Goal: Complete application form

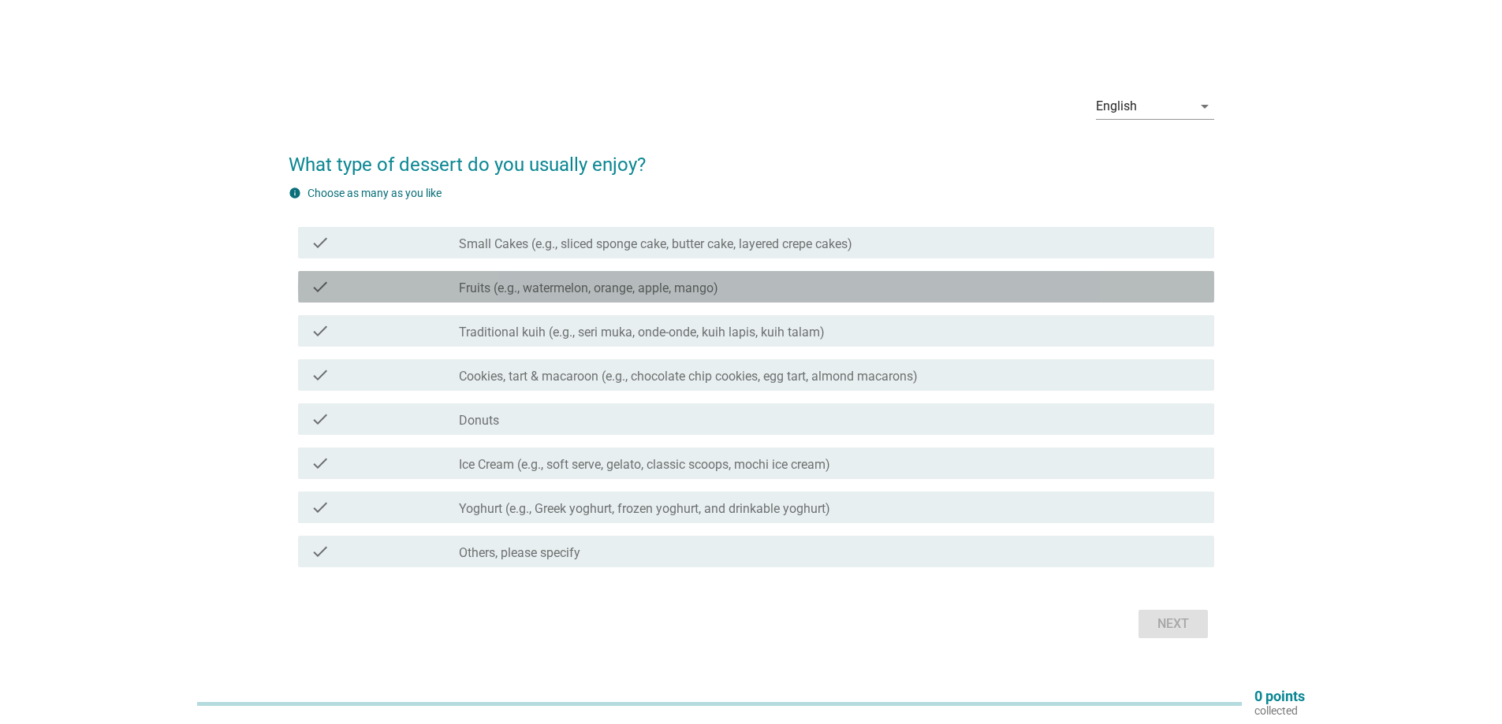
click at [673, 289] on label "Fruits (e.g., watermelon, orange, apple, mango)" at bounding box center [588, 289] width 259 height 16
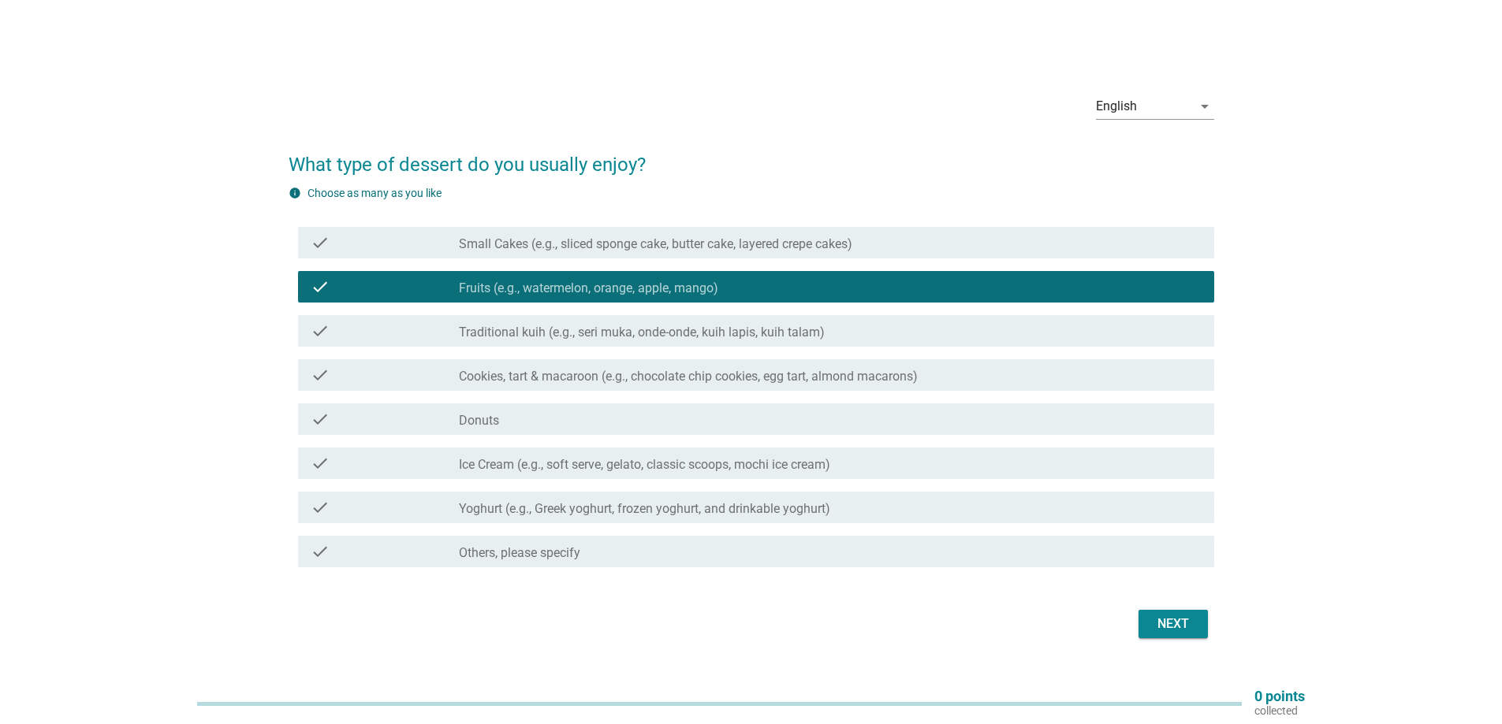
click at [676, 332] on label "Traditional kuih (e.g., seri muka, onde-onde, kuih lapis, kuih talam)" at bounding box center [642, 333] width 366 height 16
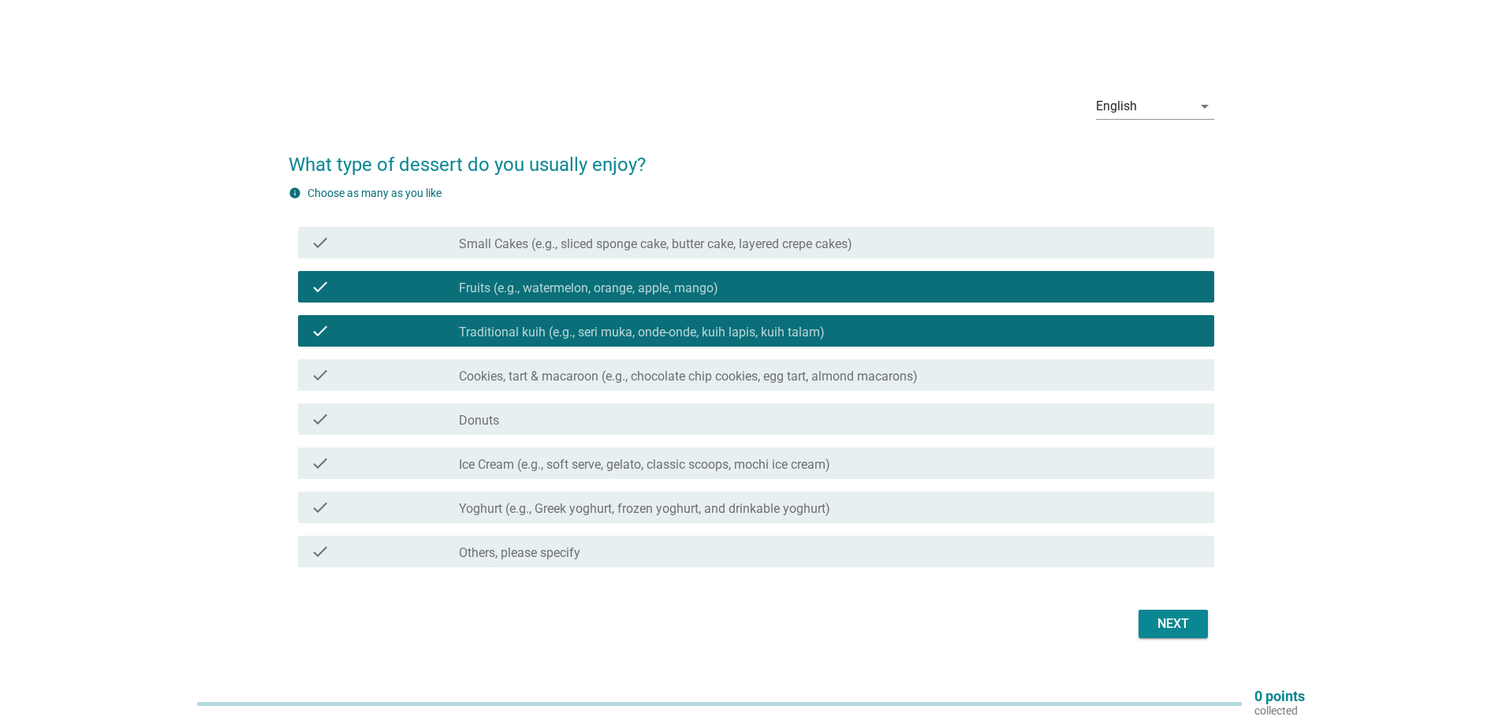
click at [635, 259] on div "check check_box_outline_blank Small Cakes (e.g., sliced sponge cake, butter cak…" at bounding box center [751, 243] width 925 height 44
click at [645, 391] on div "check check_box_outline_blank Cookies, tart & macaroon (e.g., chocolate chip co…" at bounding box center [751, 375] width 925 height 44
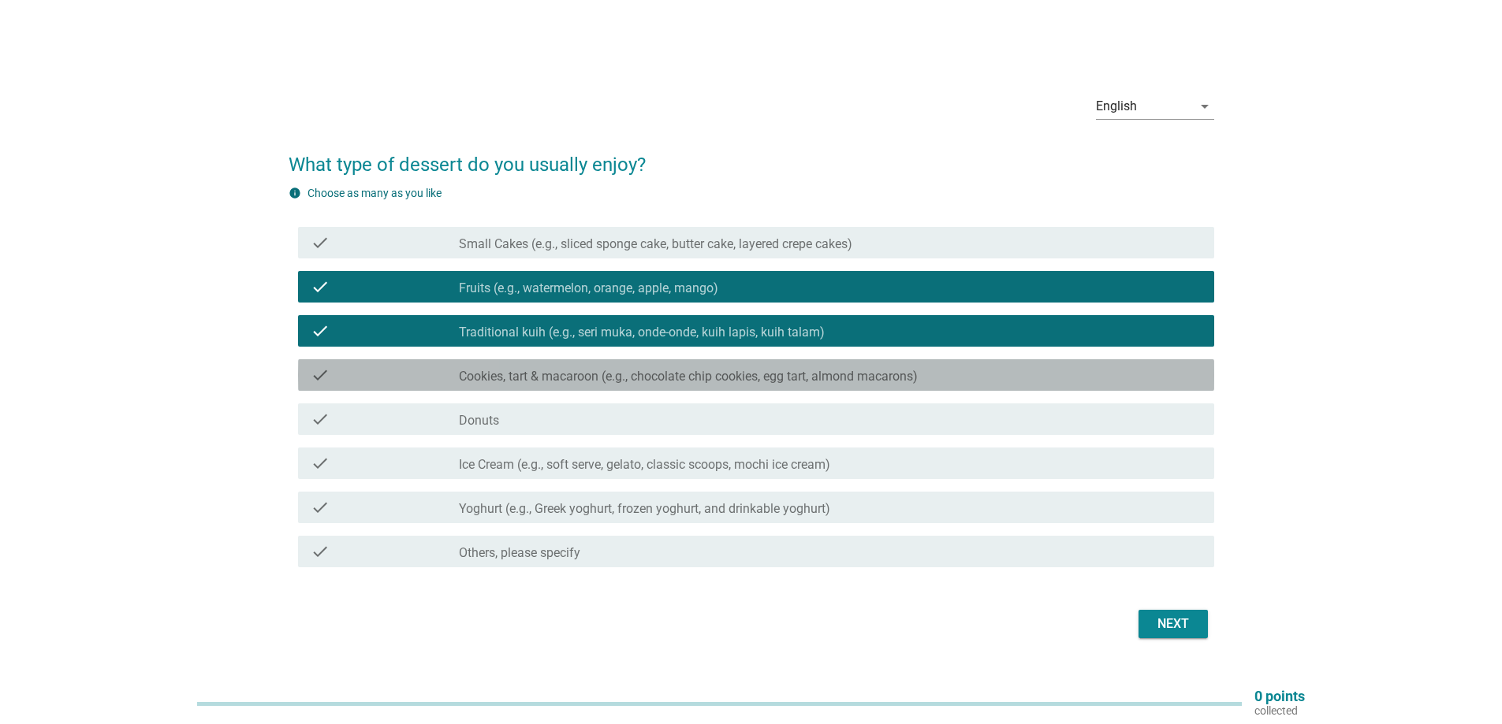
click at [643, 386] on div "check check_box_outline_blank Cookies, tart & macaroon (e.g., chocolate chip co…" at bounding box center [756, 375] width 916 height 32
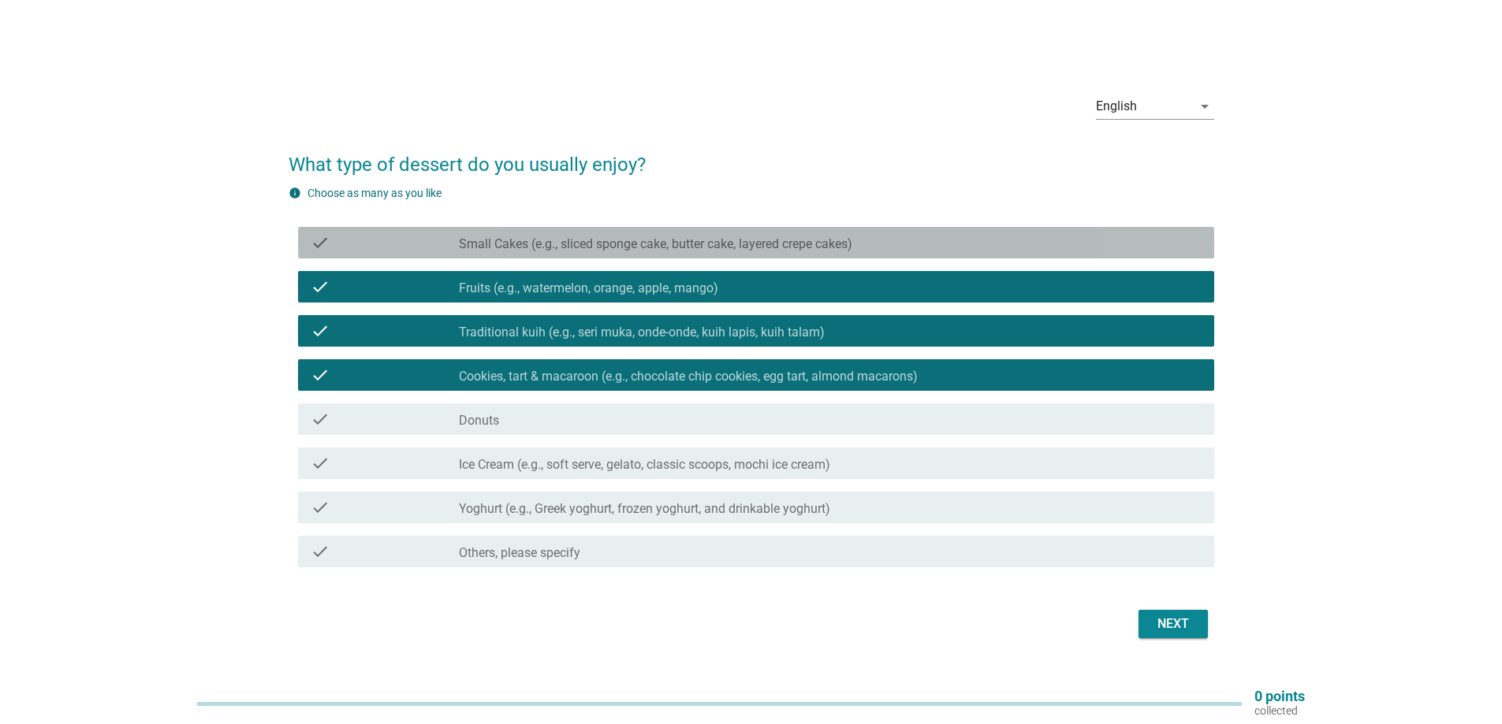
click at [619, 233] on div "check_box_outline_blank Small Cakes (e.g., sliced sponge cake, butter cake, lay…" at bounding box center [830, 242] width 743 height 19
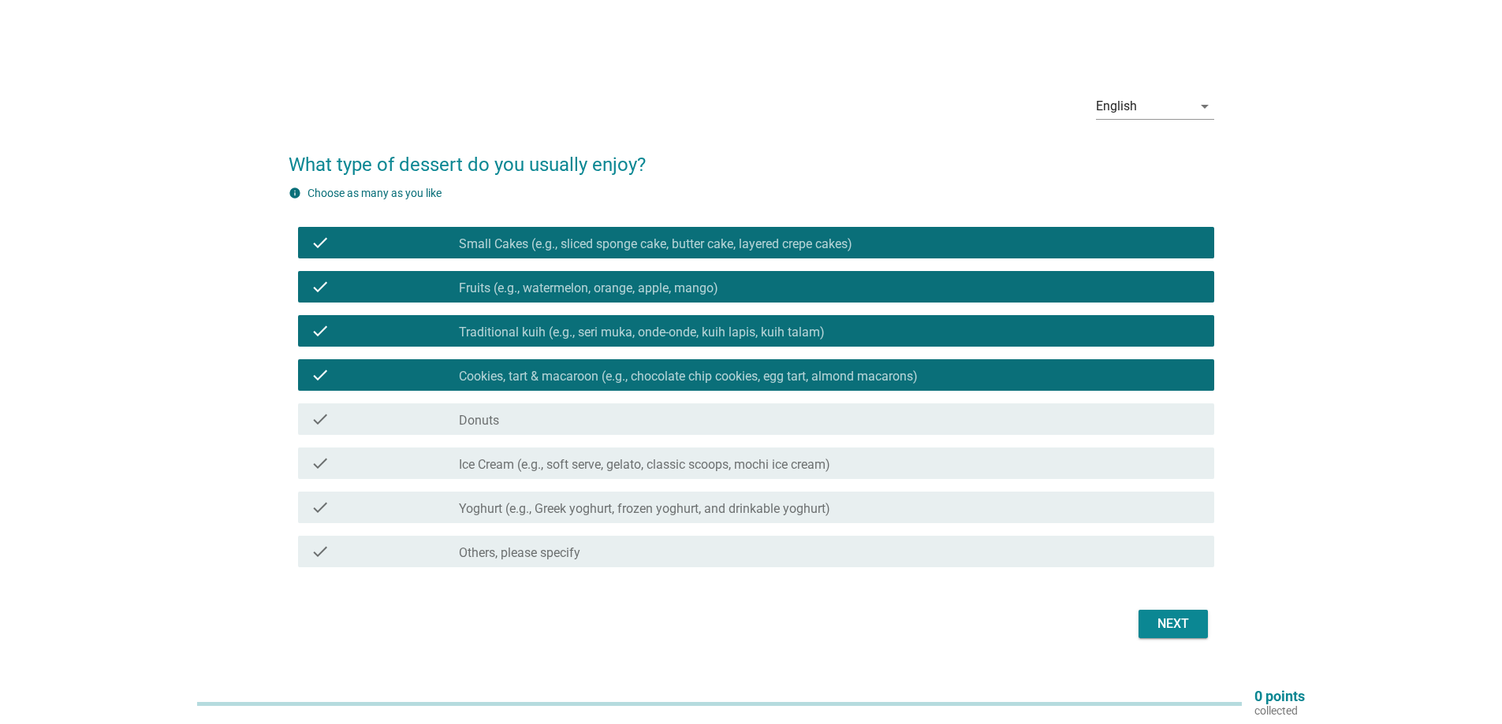
click at [635, 499] on div "check_box_outline_blank Yoghurt (e.g., Greek yoghurt, frozen yoghurt, and drink…" at bounding box center [830, 507] width 743 height 19
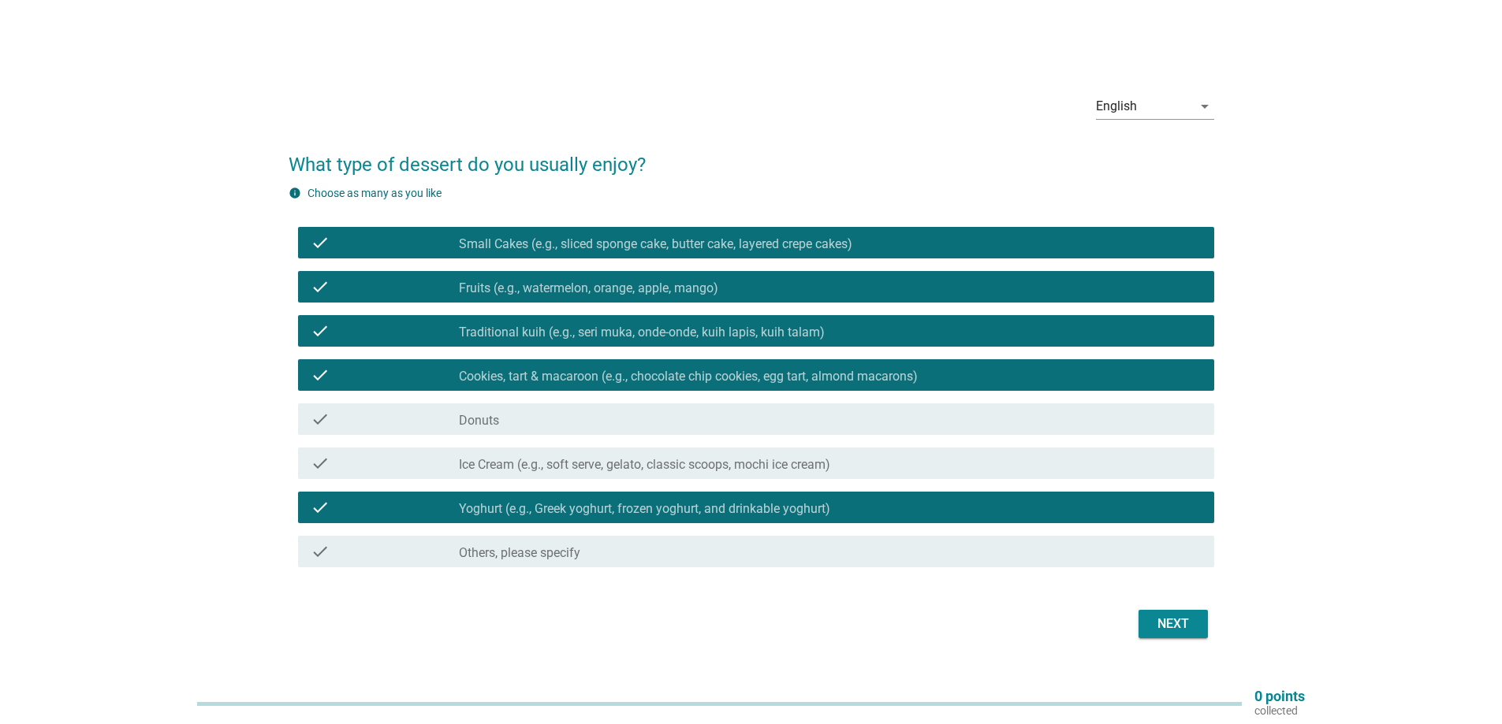
click at [1189, 624] on div "Next" at bounding box center [1173, 624] width 44 height 19
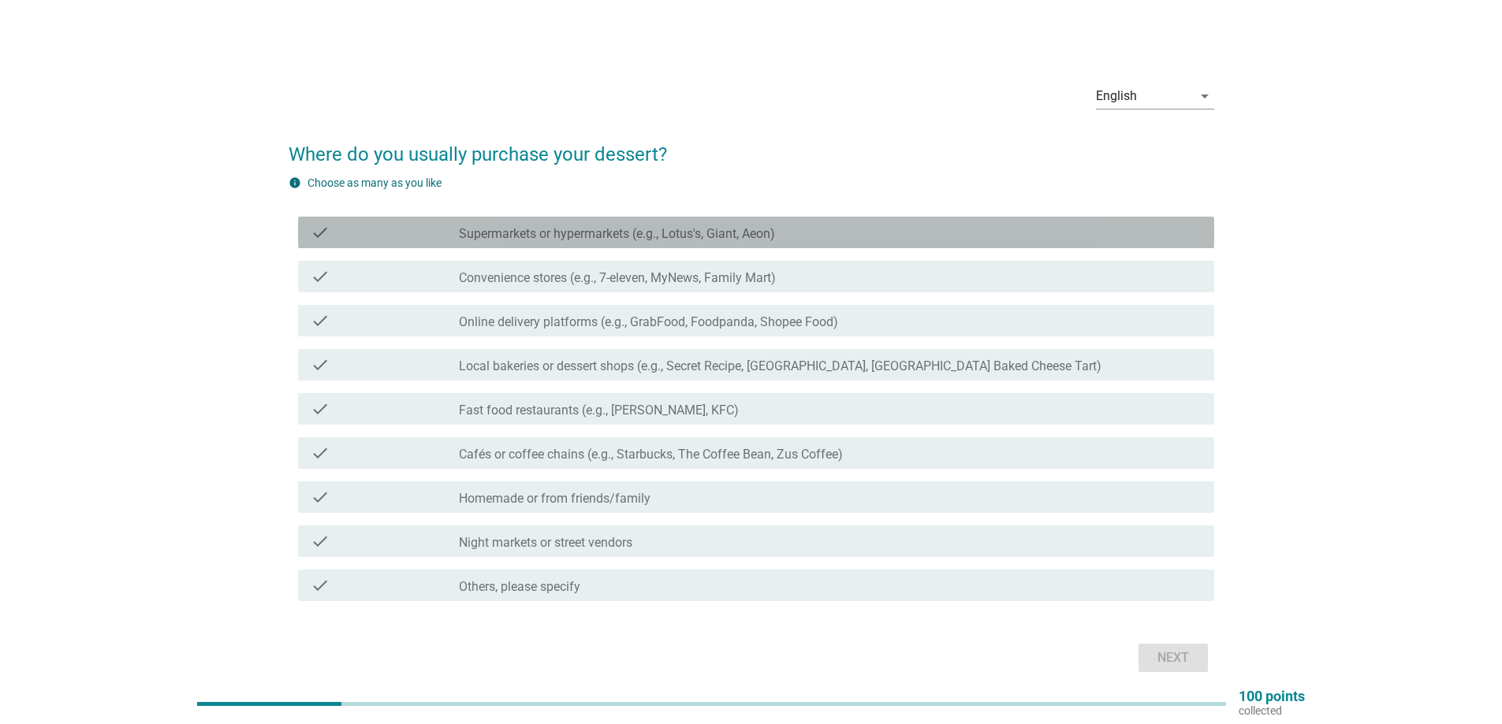
click at [603, 229] on label "Supermarkets or hypermarkets (e.g., Lotus's, Giant, Aeon)" at bounding box center [617, 234] width 316 height 16
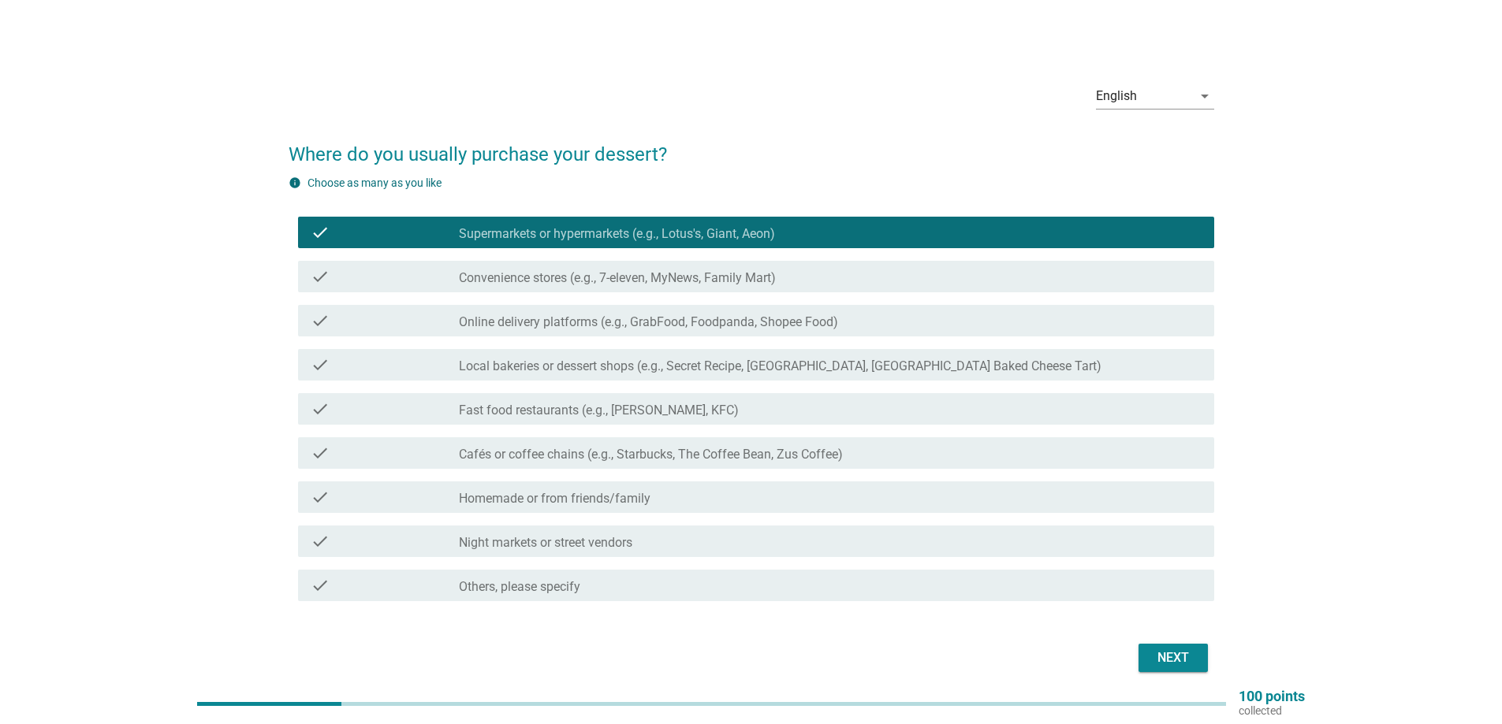
click at [601, 282] on label "Convenience stores (e.g., 7-eleven, MyNews, Family Mart)" at bounding box center [617, 278] width 317 height 16
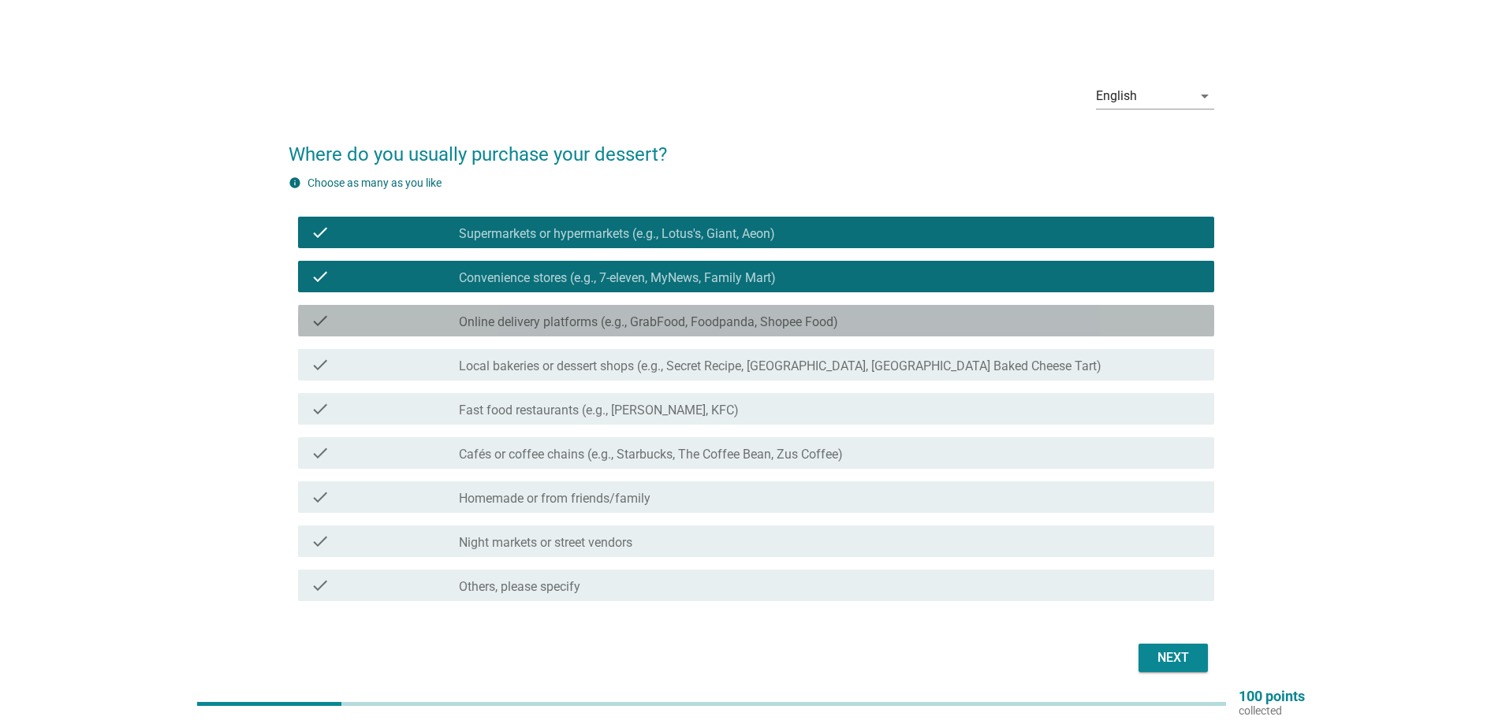
click at [612, 315] on label "Online delivery platforms (e.g., GrabFood, Foodpanda, Shopee Food)" at bounding box center [648, 323] width 379 height 16
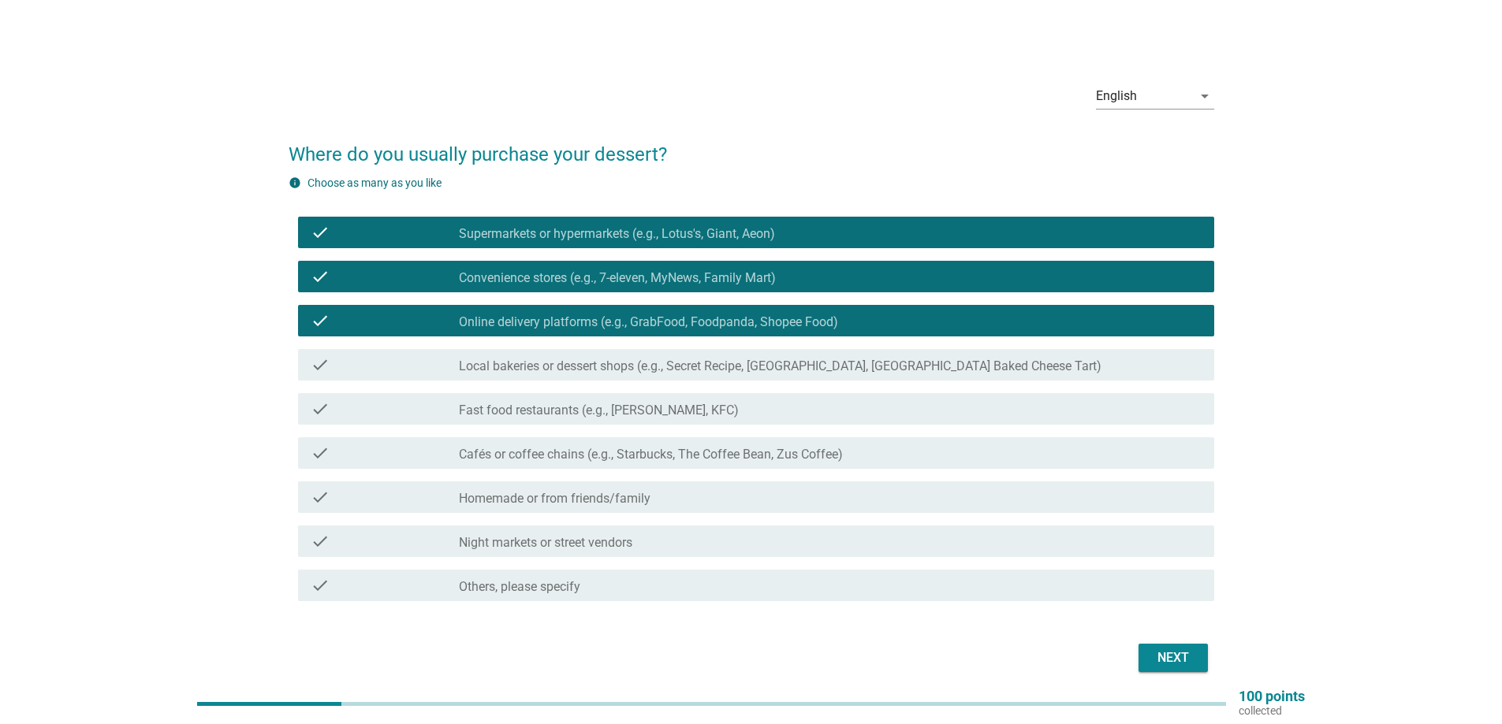
click at [651, 379] on div "check check_box_outline_blank Local bakeries or dessert shops (e.g., Secret Rec…" at bounding box center [756, 365] width 916 height 32
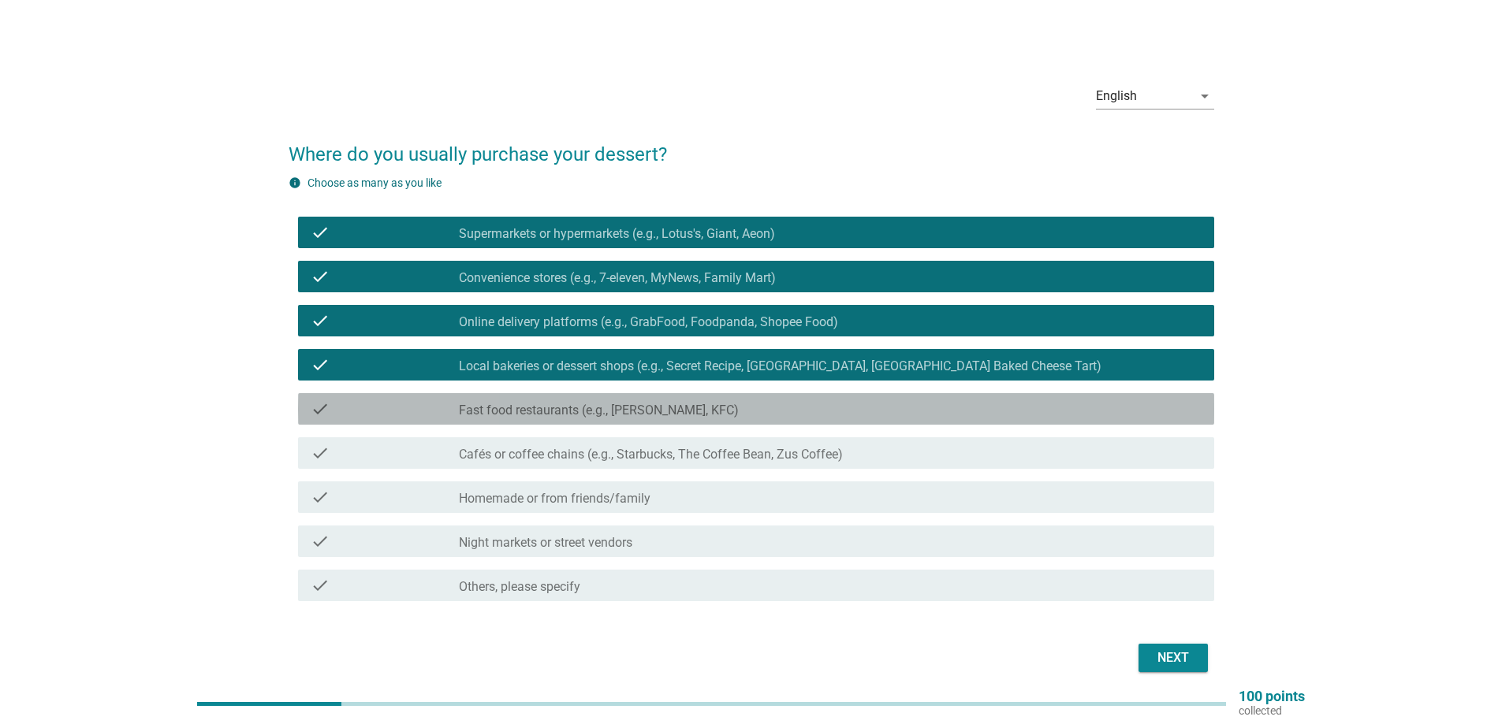
click at [672, 421] on div "check check_box_outline_blank Fast food restaurants (e.g., [PERSON_NAME], KFC)" at bounding box center [756, 409] width 916 height 32
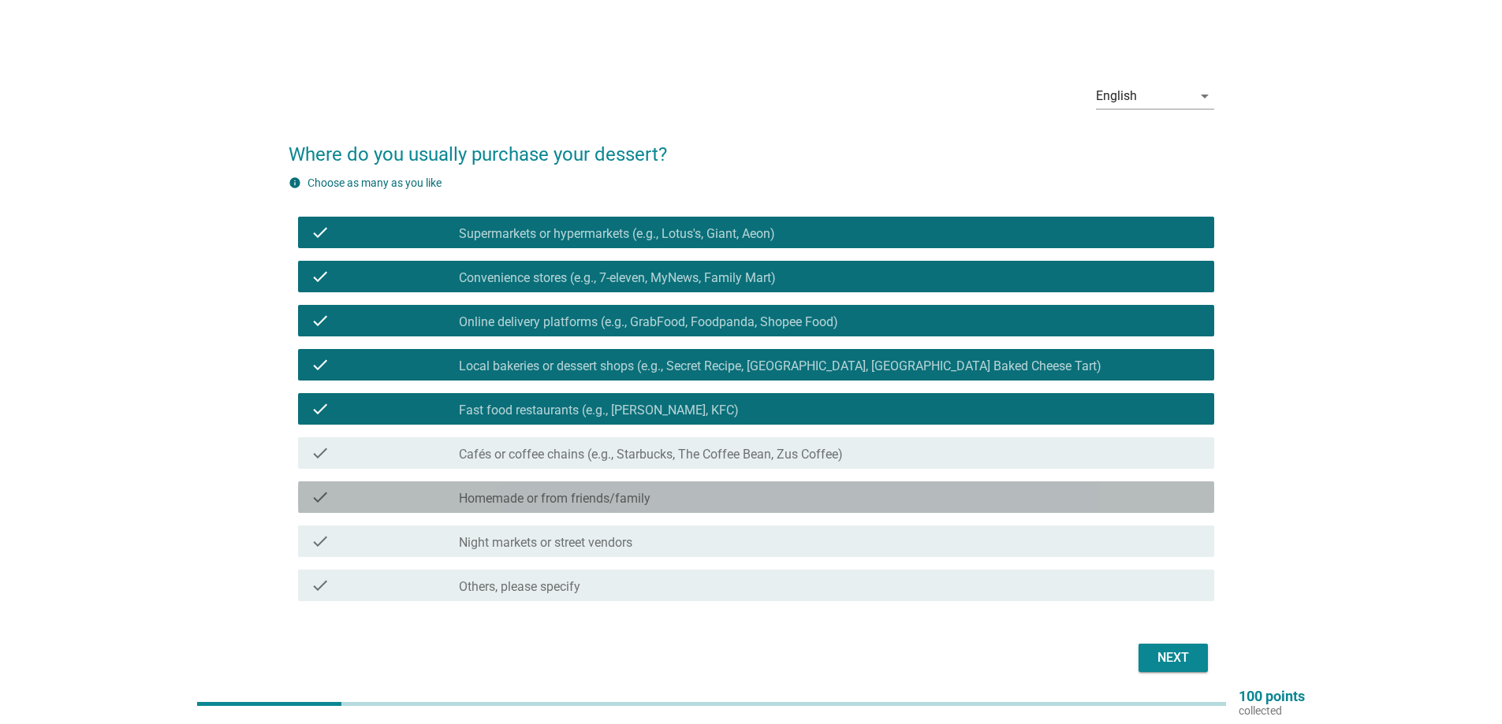
click at [687, 512] on div "check check_box_outline_blank Homemade or from friends/family" at bounding box center [756, 498] width 916 height 32
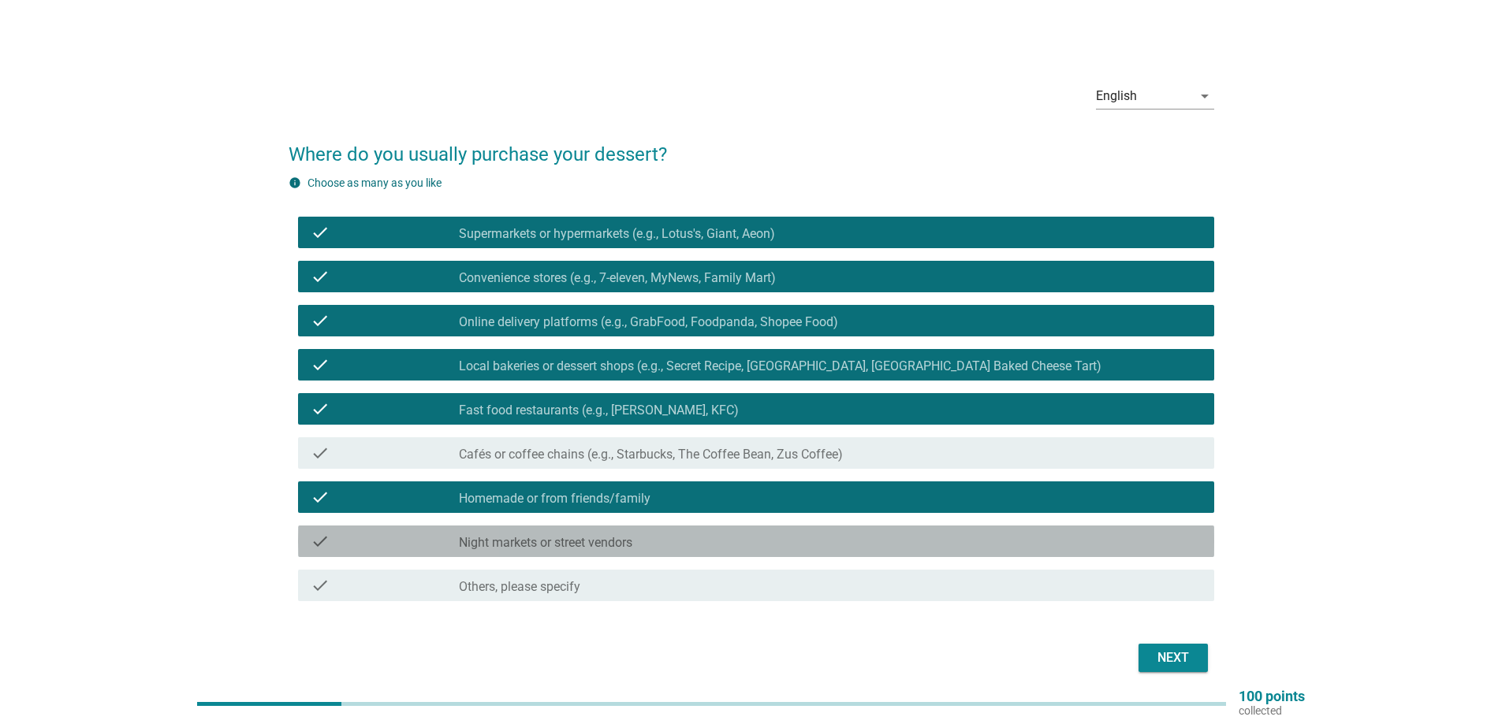
click at [700, 554] on div "check check_box_outline_blank Night markets or street vendors" at bounding box center [756, 542] width 916 height 32
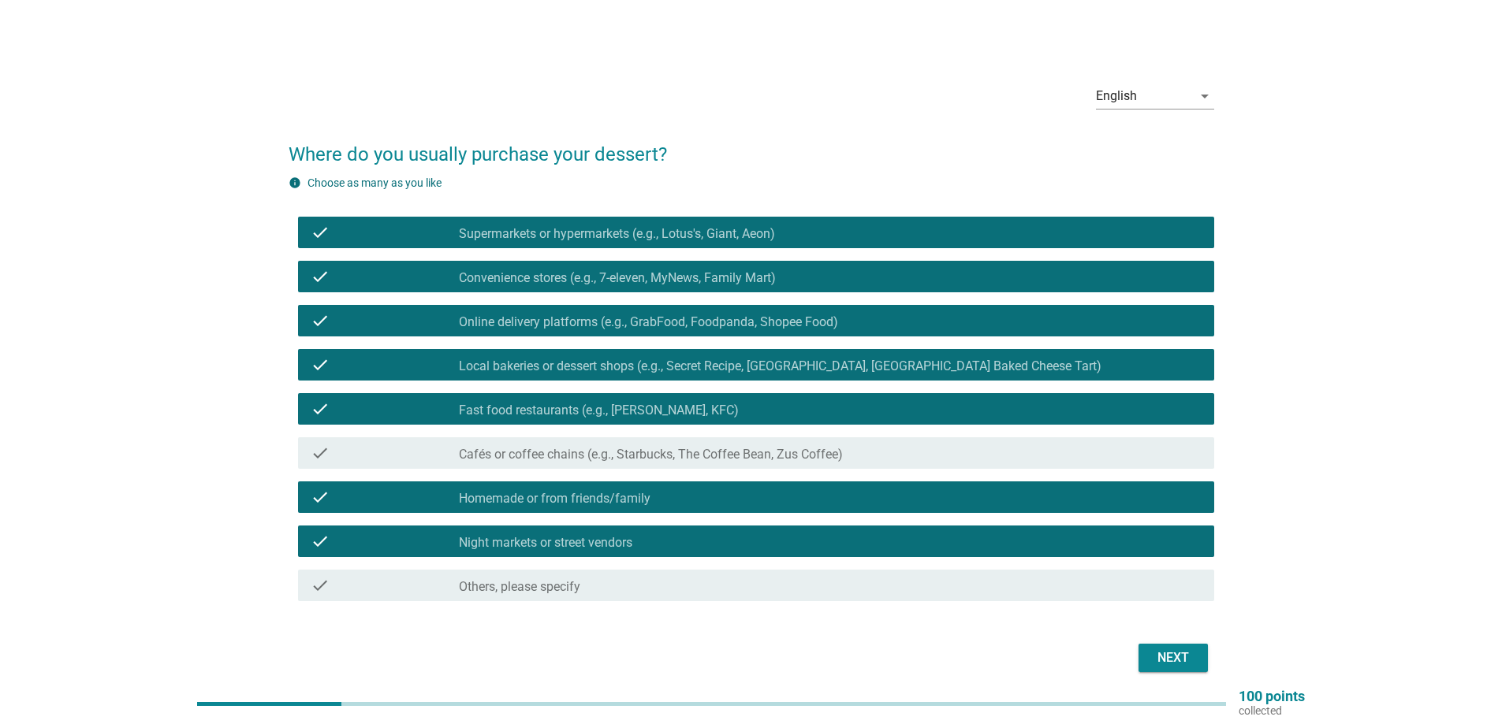
click at [1148, 648] on button "Next" at bounding box center [1172, 658] width 69 height 28
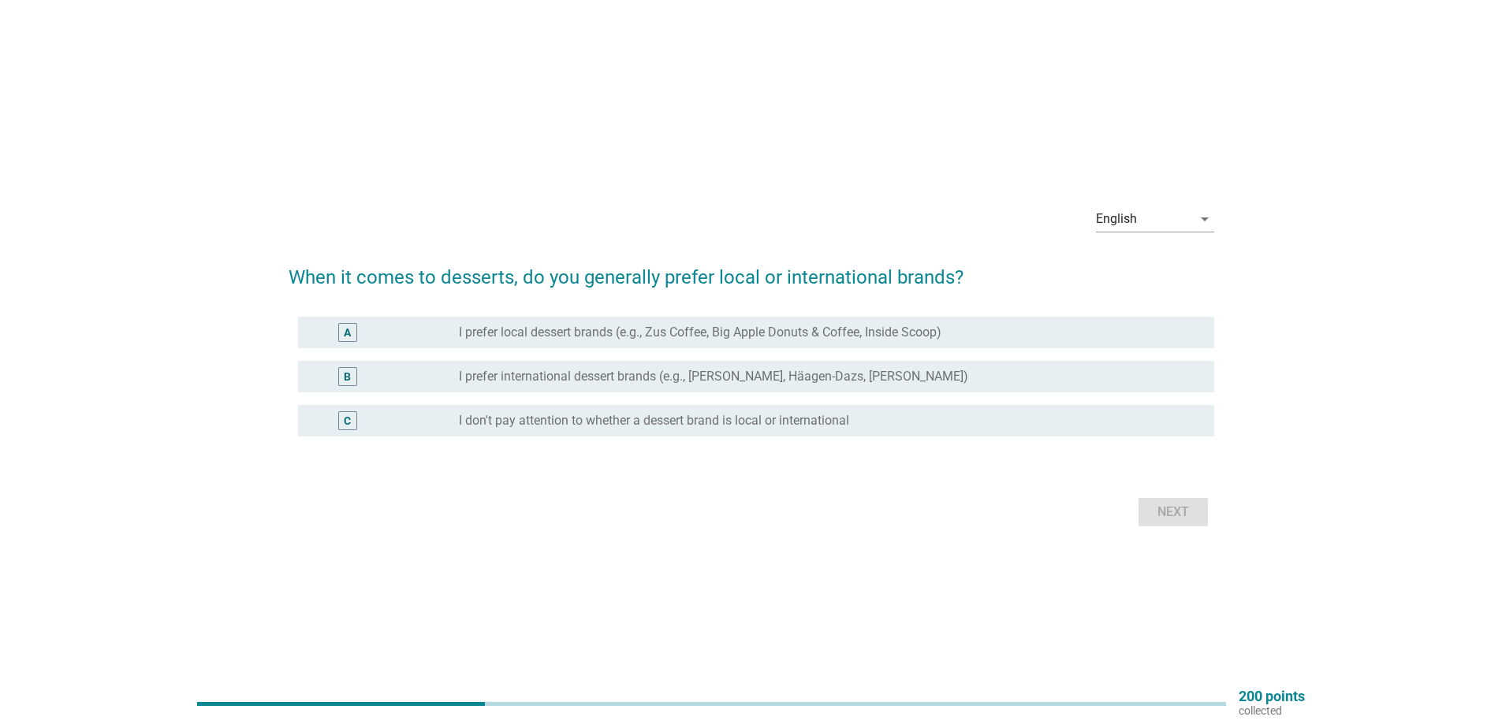
drag, startPoint x: 602, startPoint y: 418, endPoint x: 759, endPoint y: 466, distance: 164.1
click at [673, 444] on div "A radio_button_unchecked I prefer local dessert brands (e.g., Zus Coffee, Big A…" at bounding box center [751, 386] width 925 height 151
click at [988, 419] on div "radio_button_unchecked I don't pay attention to whether a dessert brand is loca…" at bounding box center [824, 421] width 730 height 16
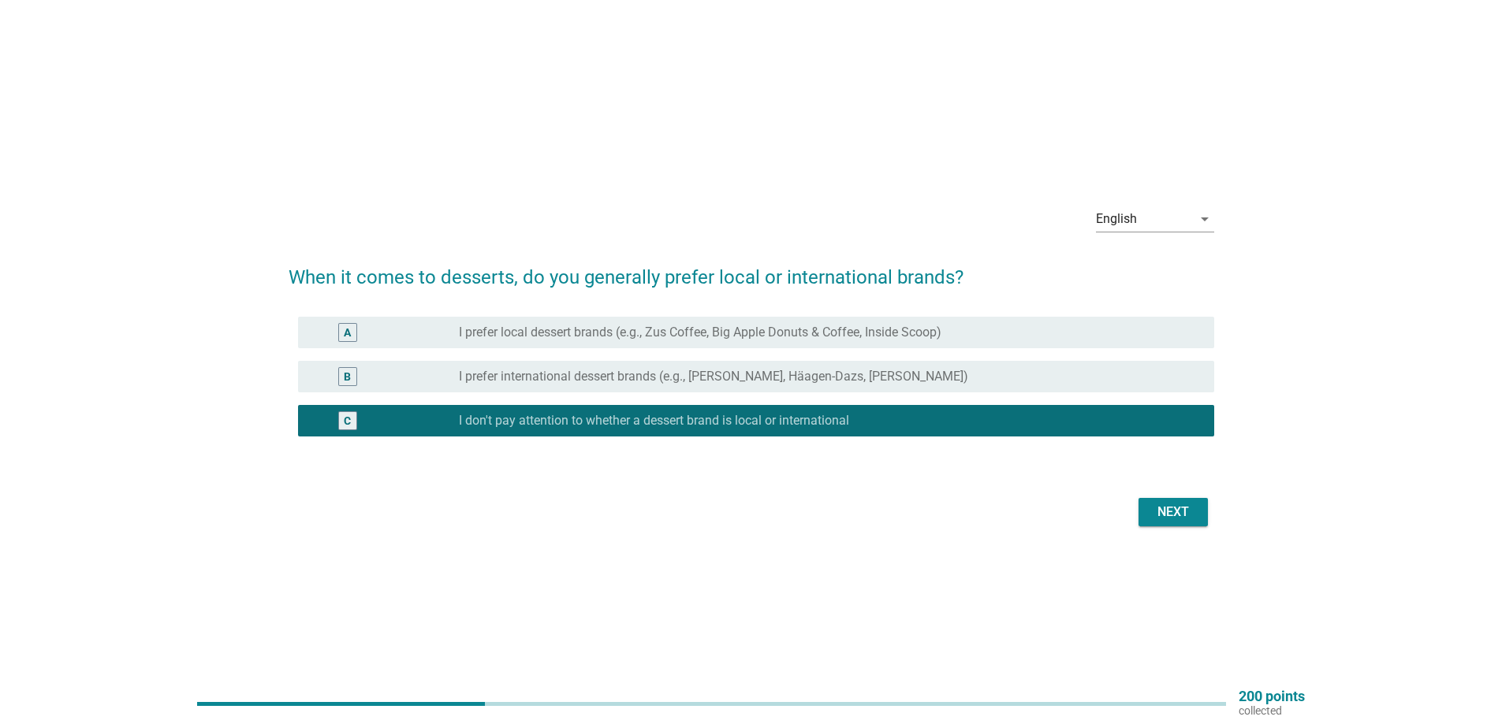
click at [1165, 512] on div "Next" at bounding box center [1173, 512] width 44 height 19
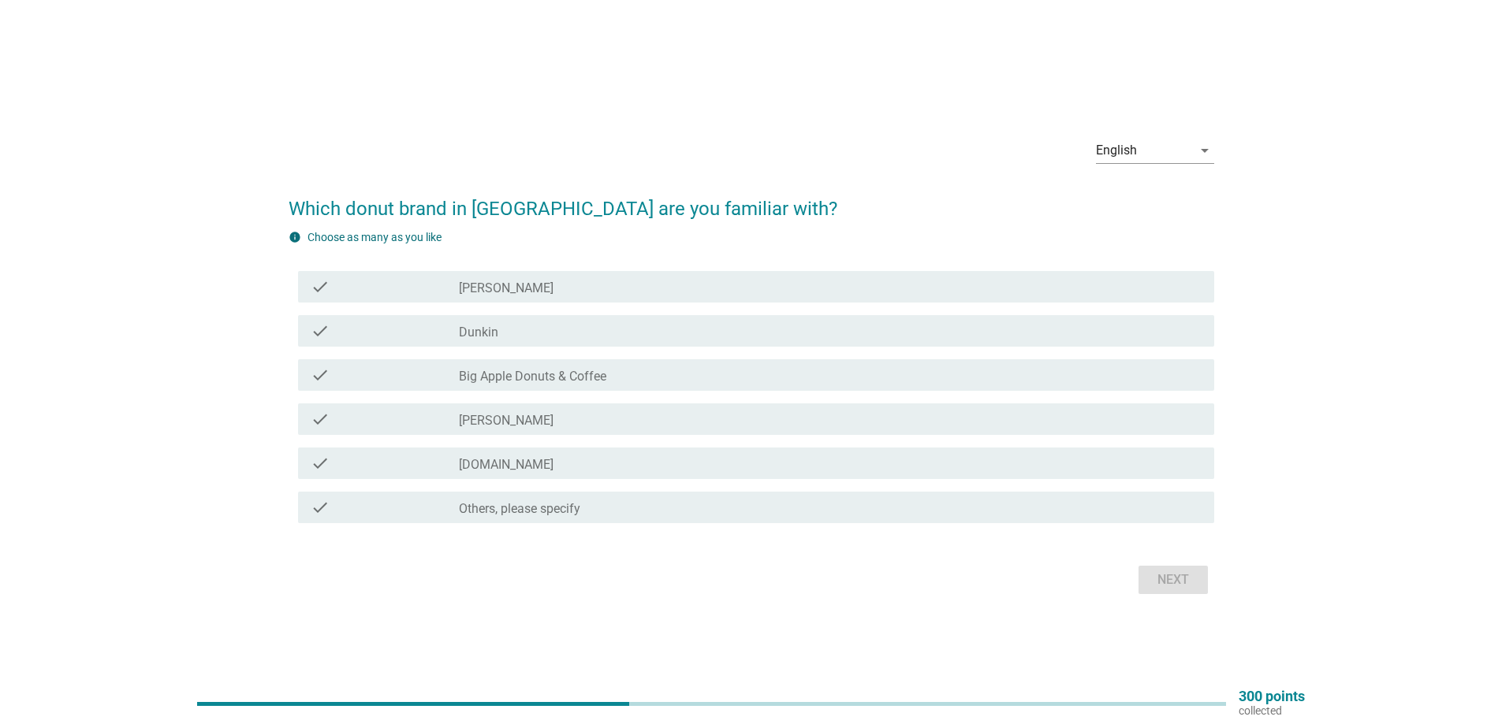
click at [516, 286] on label "[PERSON_NAME]" at bounding box center [506, 289] width 95 height 16
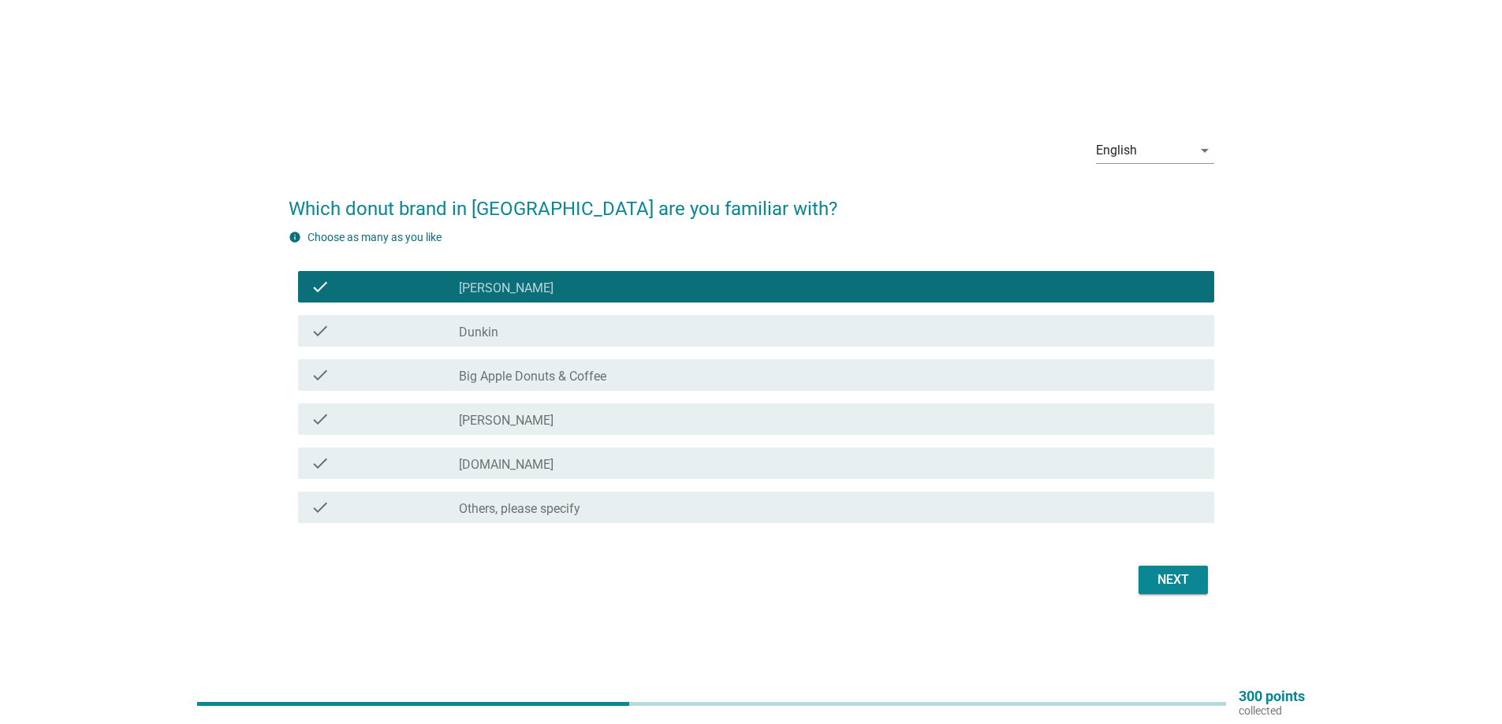
click at [529, 334] on div "check_box_outline_blank Dunkin" at bounding box center [830, 331] width 743 height 19
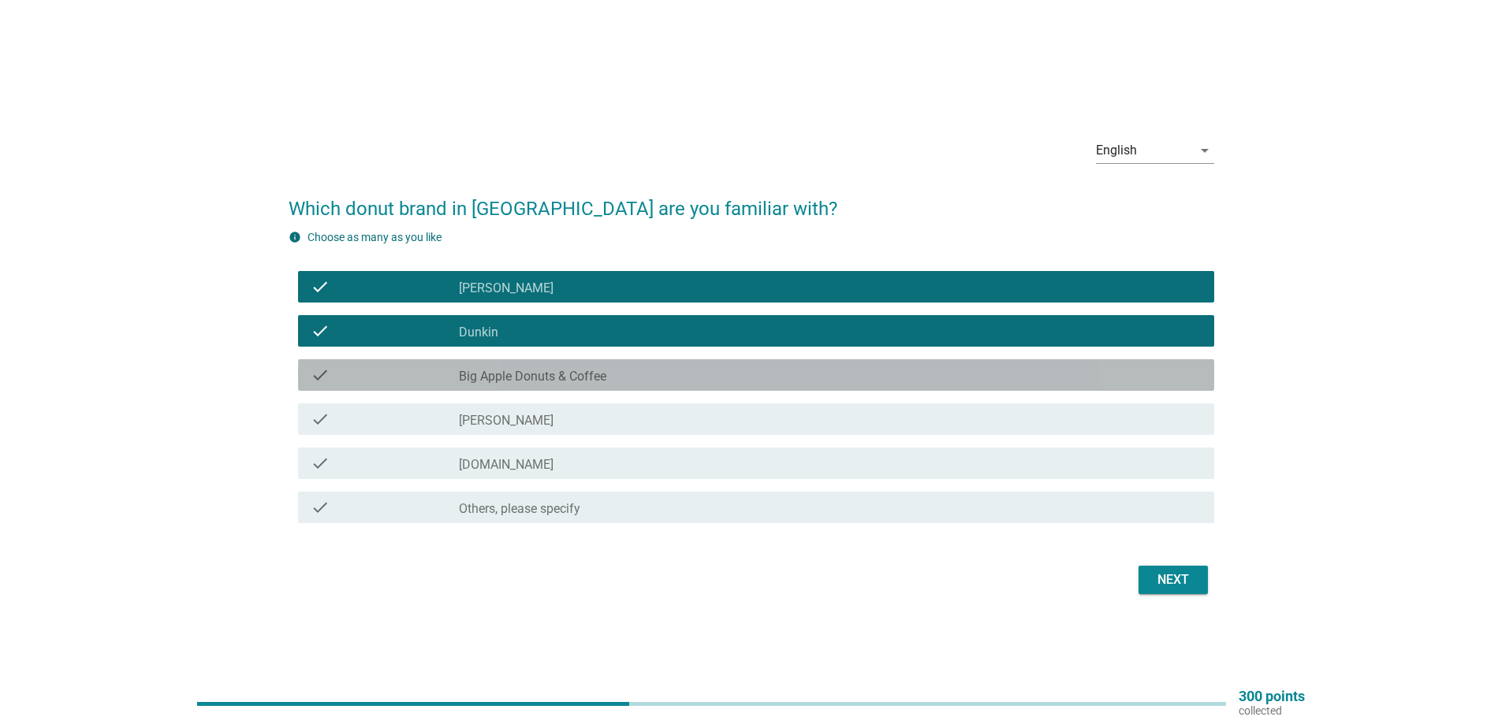
click at [547, 385] on div "check check_box_outline_blank Big Apple Donuts & Coffee" at bounding box center [756, 375] width 916 height 32
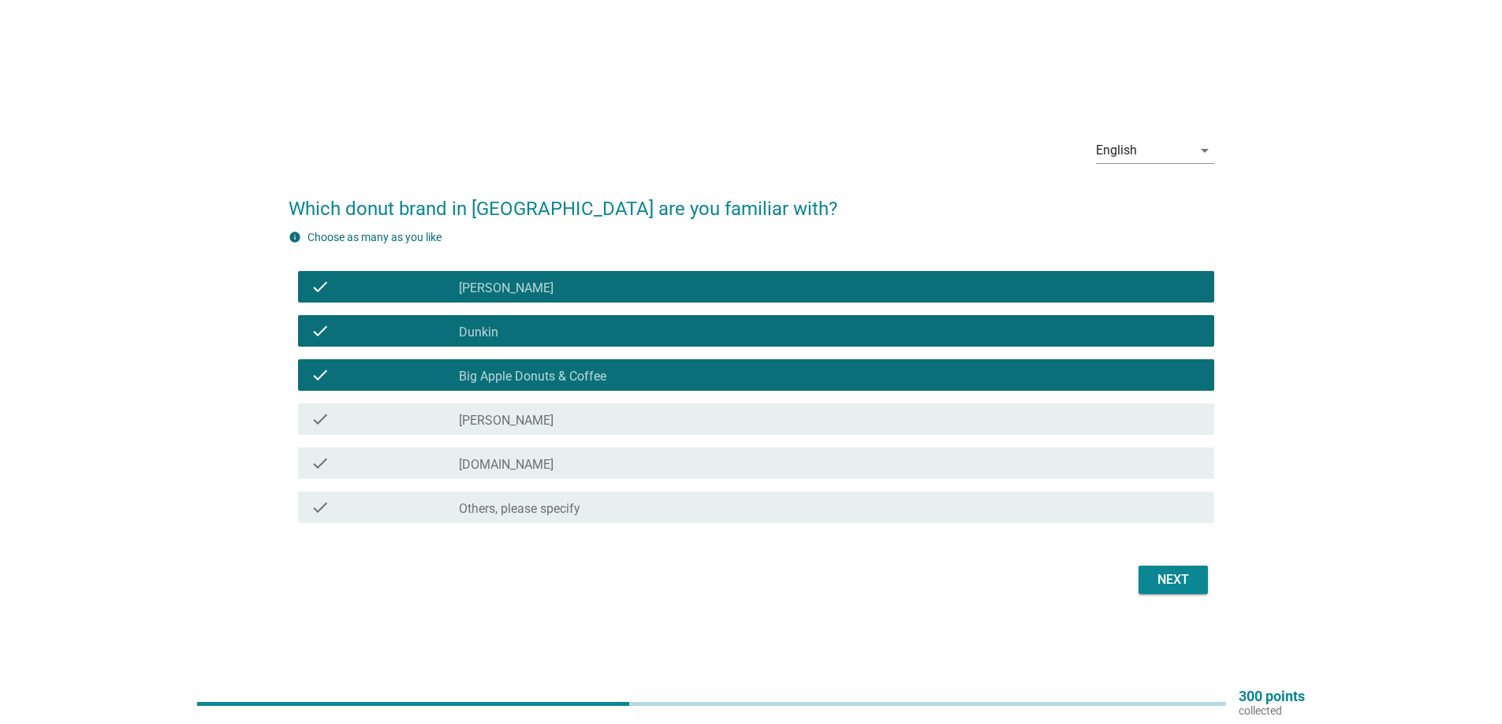
click at [555, 427] on div "check_box_outline_blank [PERSON_NAME]" at bounding box center [830, 419] width 743 height 19
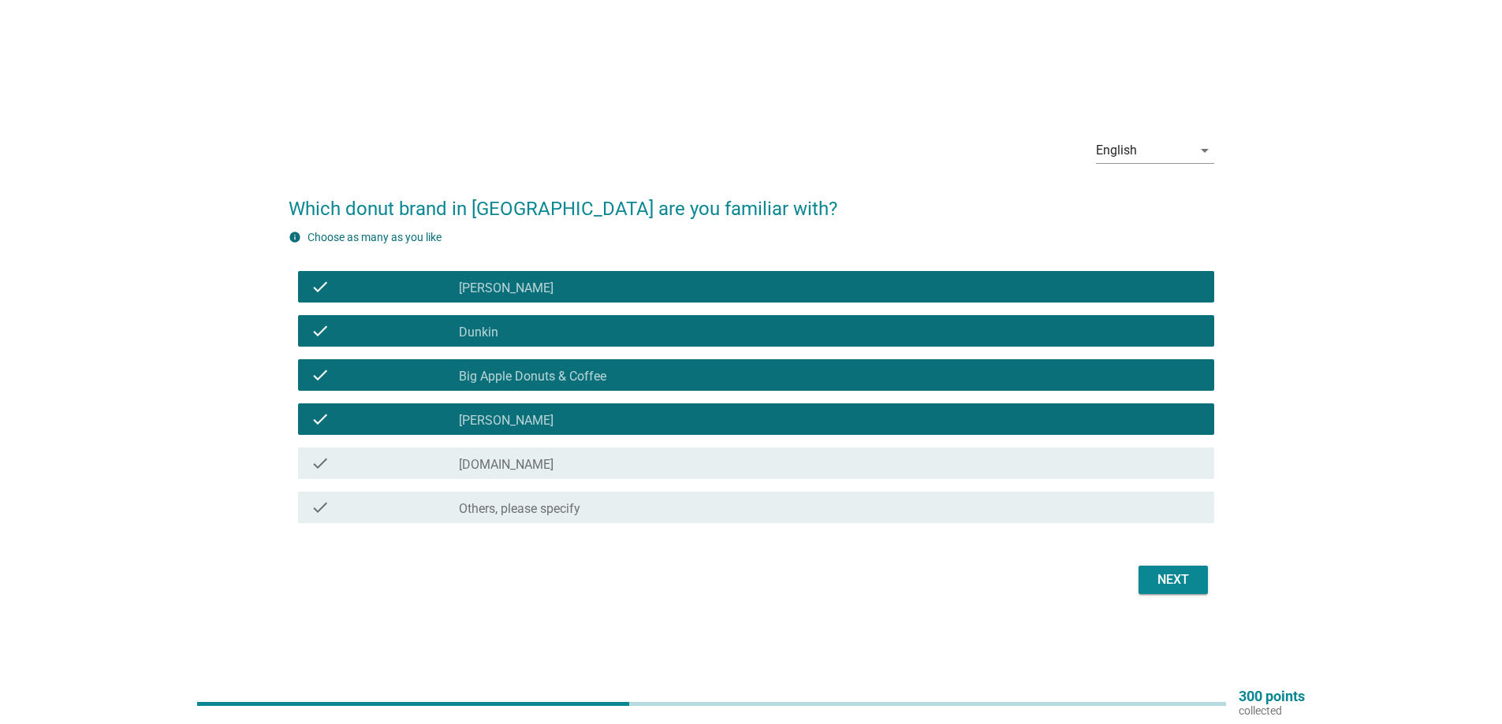
click at [557, 468] on div "check_box_outline_blank [DOMAIN_NAME]" at bounding box center [830, 463] width 743 height 19
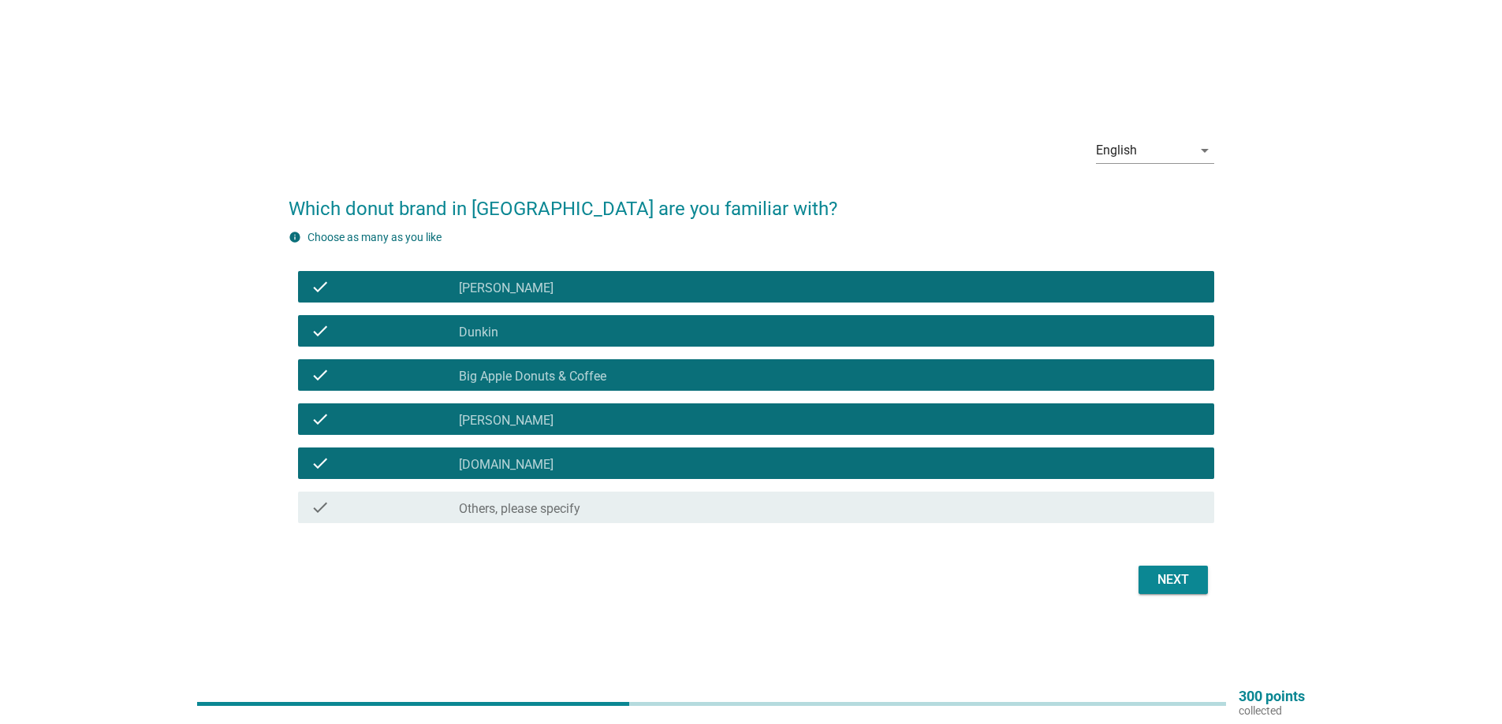
click at [1149, 574] on button "Next" at bounding box center [1172, 580] width 69 height 28
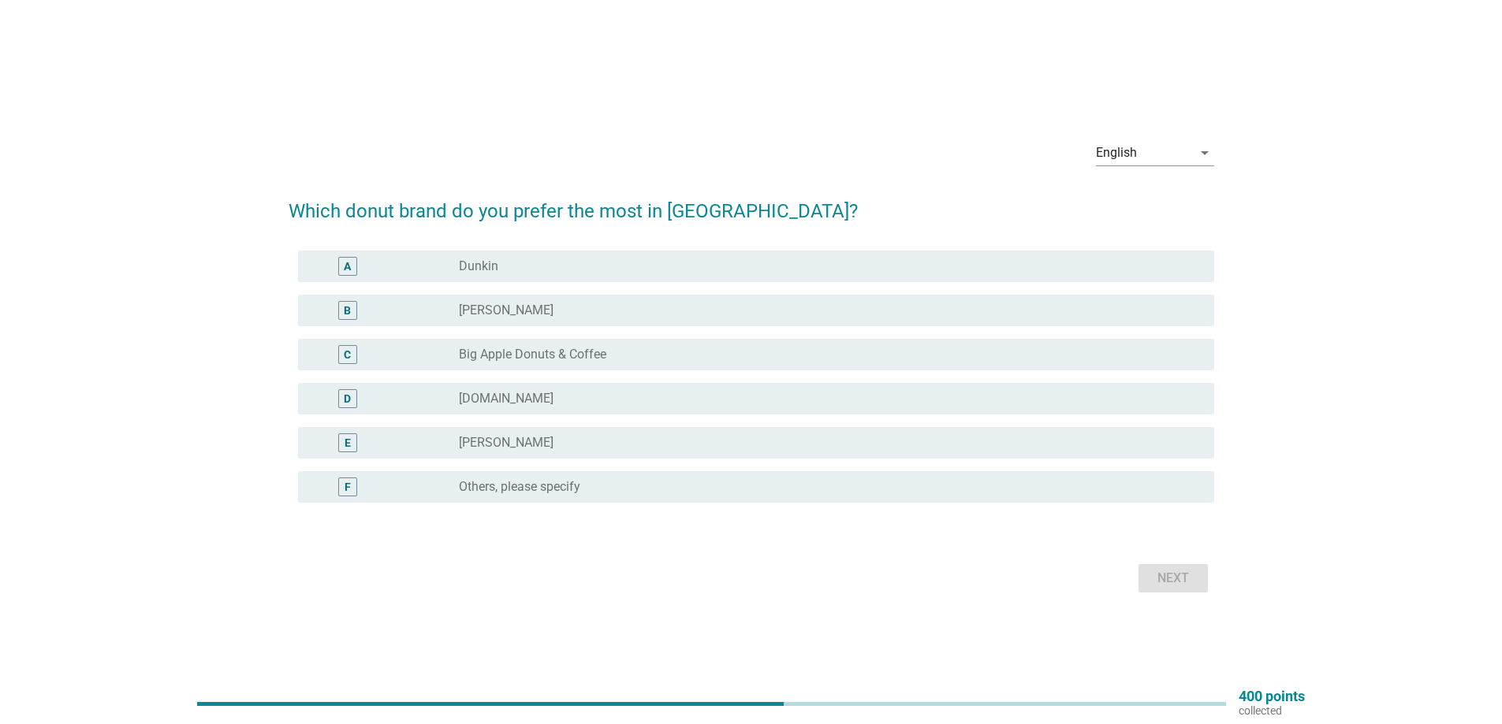
click at [512, 400] on div "radio_button_unchecked [DOMAIN_NAME]" at bounding box center [824, 399] width 730 height 16
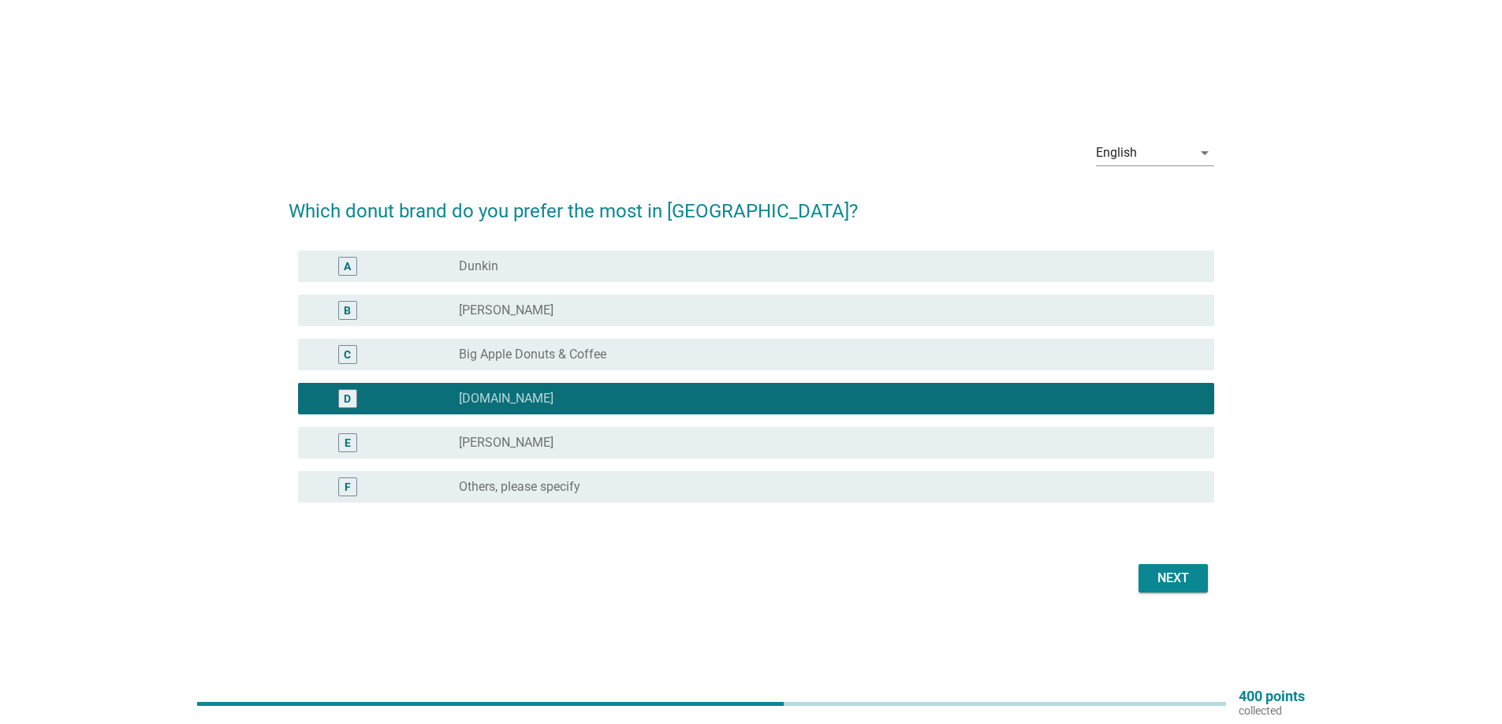
click at [742, 361] on div "radio_button_unchecked Big Apple Donuts & Coffee" at bounding box center [824, 355] width 730 height 16
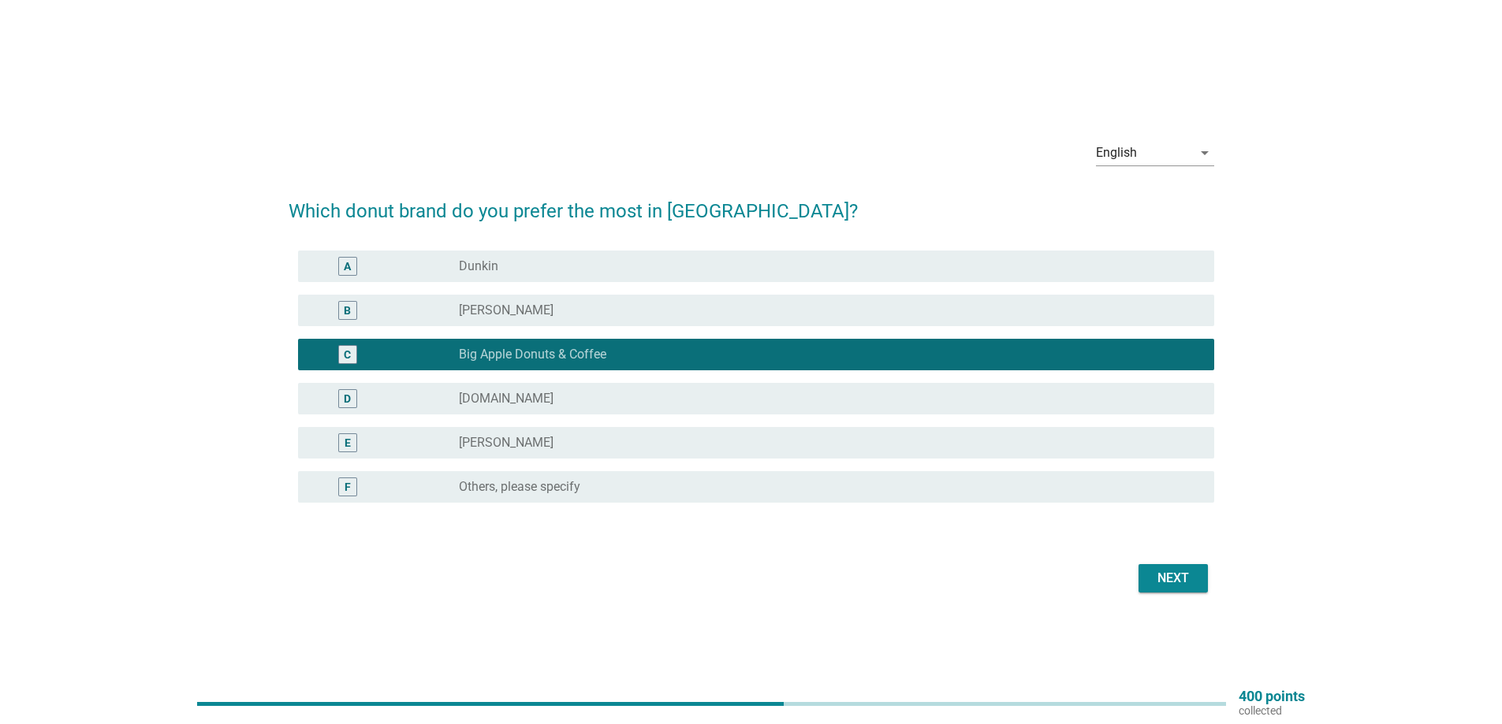
click at [732, 393] on div "radio_button_unchecked [DOMAIN_NAME]" at bounding box center [824, 399] width 730 height 16
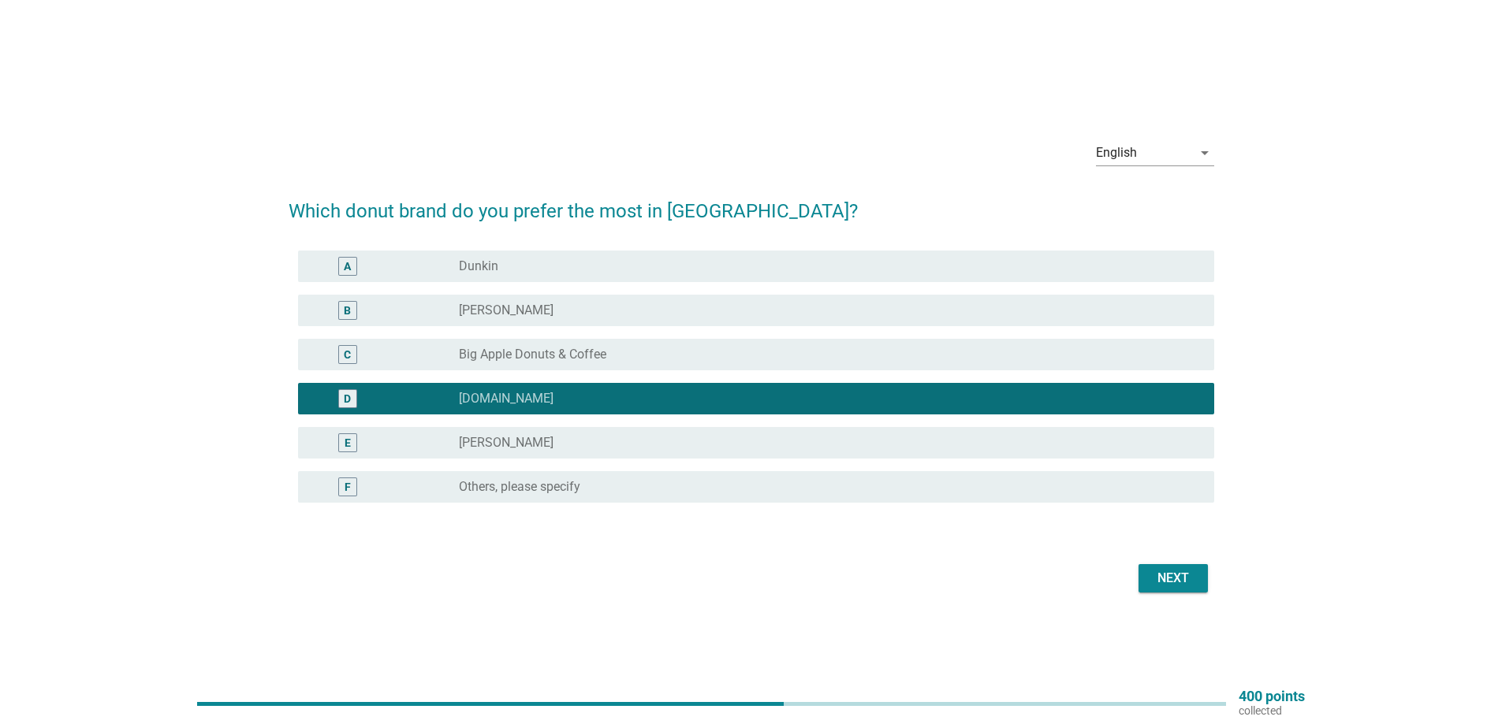
click at [1198, 599] on div "English arrow_drop_down Which donut brand do you prefer the most in [GEOGRAPHIC…" at bounding box center [751, 362] width 951 height 495
click at [1164, 561] on div "Next" at bounding box center [751, 579] width 925 height 38
click at [1170, 575] on div "Next" at bounding box center [1173, 578] width 44 height 19
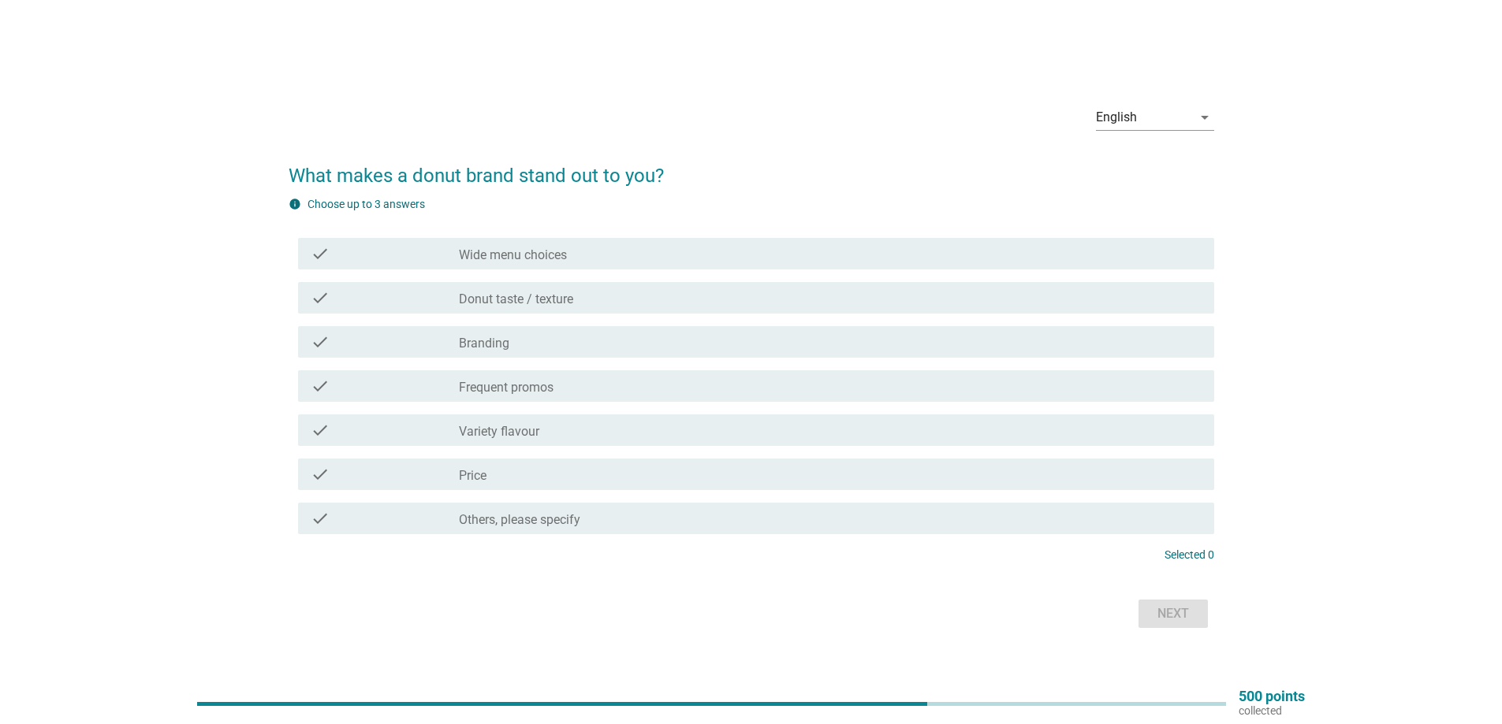
click at [516, 305] on label "Donut taste / texture" at bounding box center [516, 300] width 114 height 16
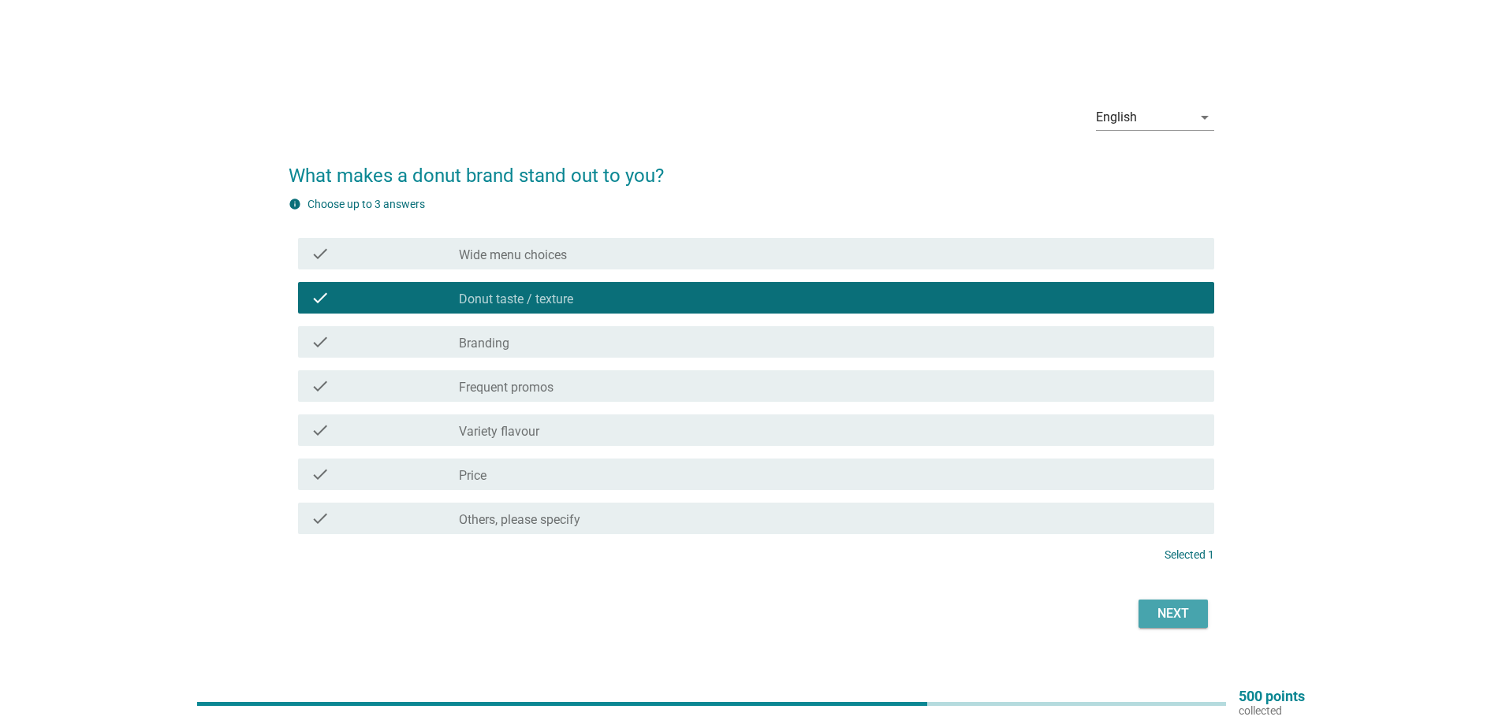
click at [1168, 601] on button "Next" at bounding box center [1172, 614] width 69 height 28
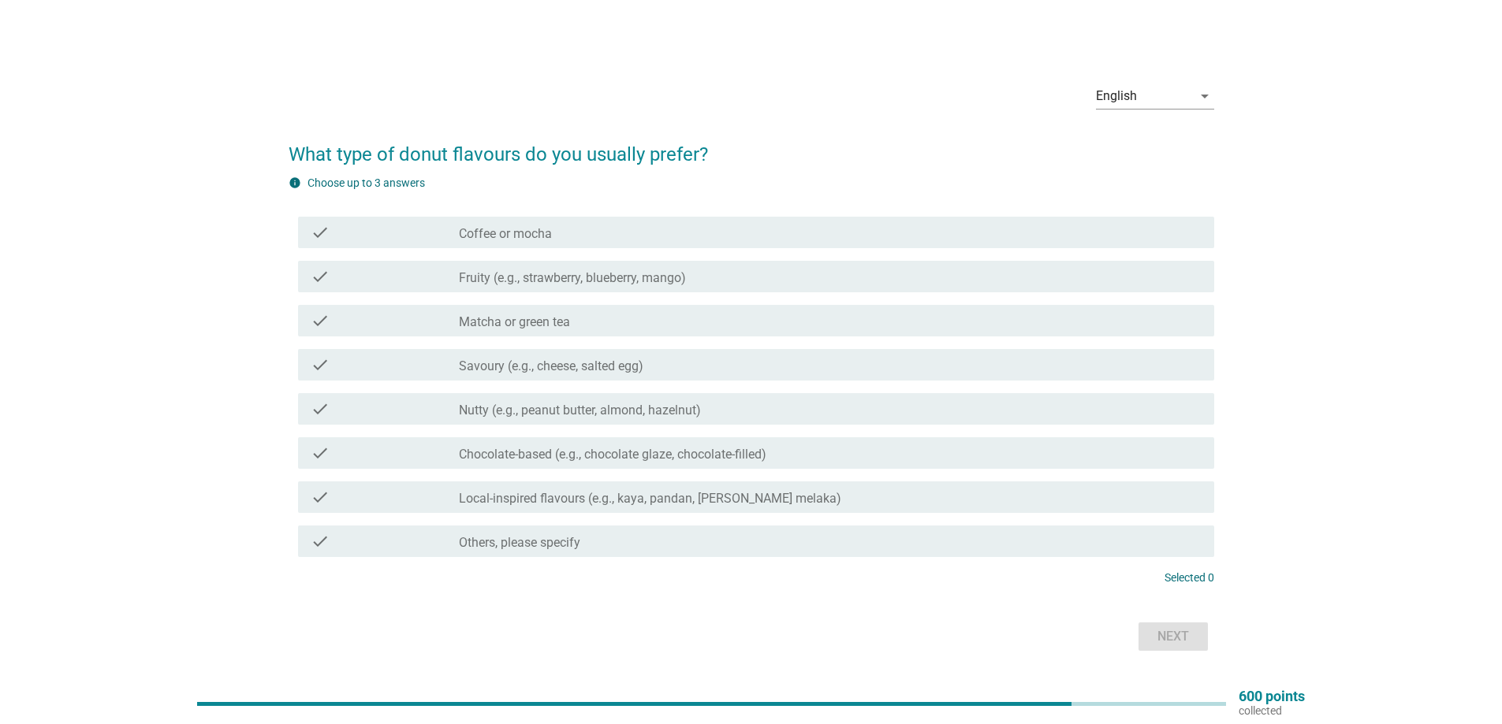
click at [560, 499] on label "Local-inspired flavours (e.g., kaya, pandan, [PERSON_NAME] melaka)" at bounding box center [650, 499] width 382 height 16
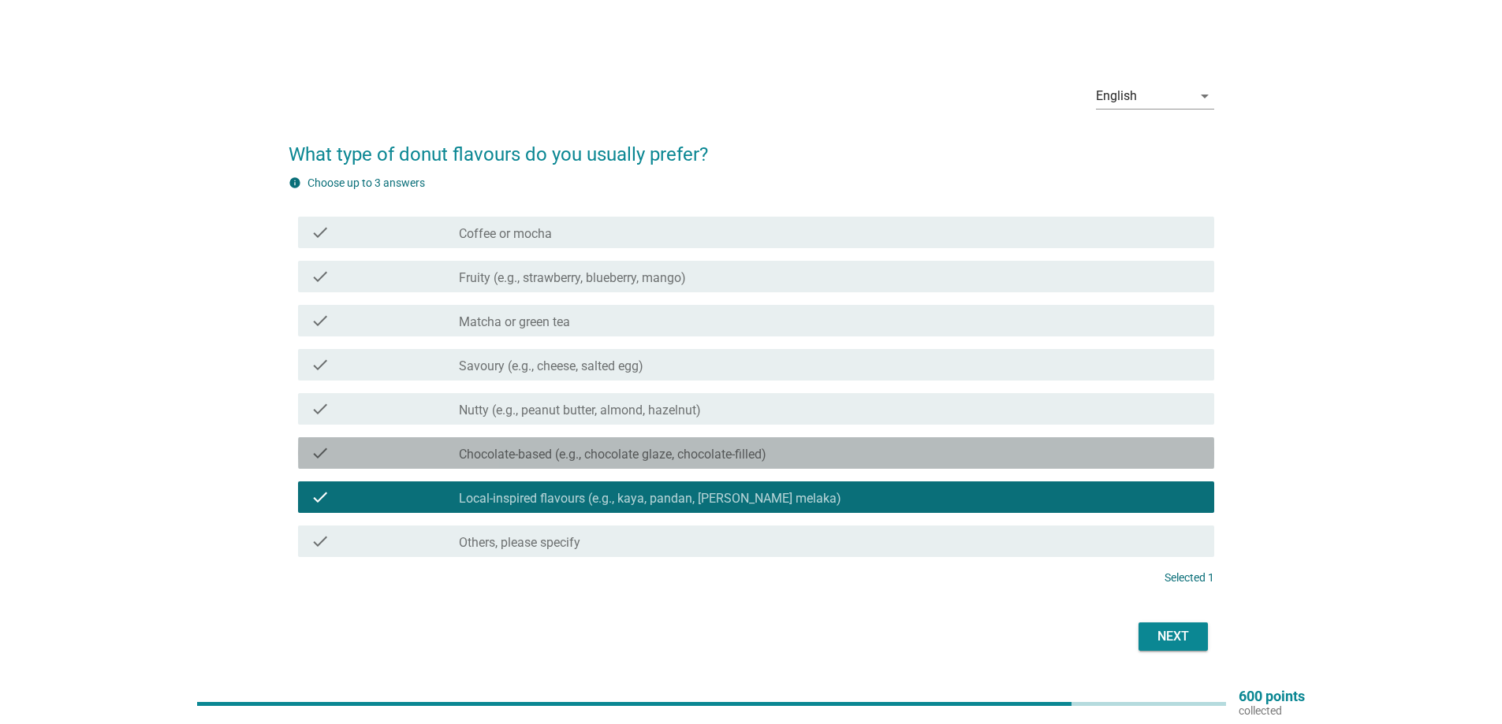
click at [508, 443] on div "check check_box_outline_blank Chocolate-based (e.g., chocolate glaze, chocolate…" at bounding box center [756, 454] width 916 height 32
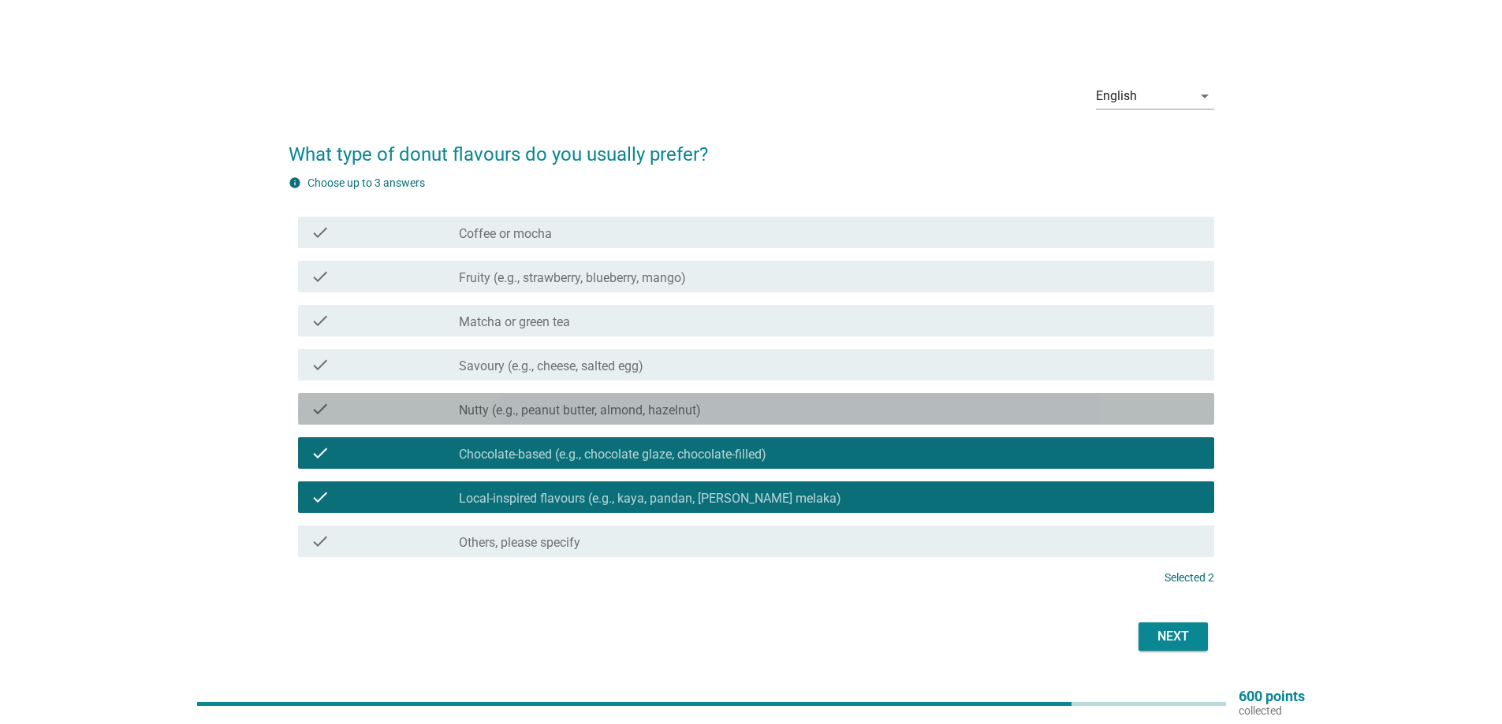
click at [516, 411] on label "Nutty (e.g., peanut butter, almond, hazelnut)" at bounding box center [580, 411] width 242 height 16
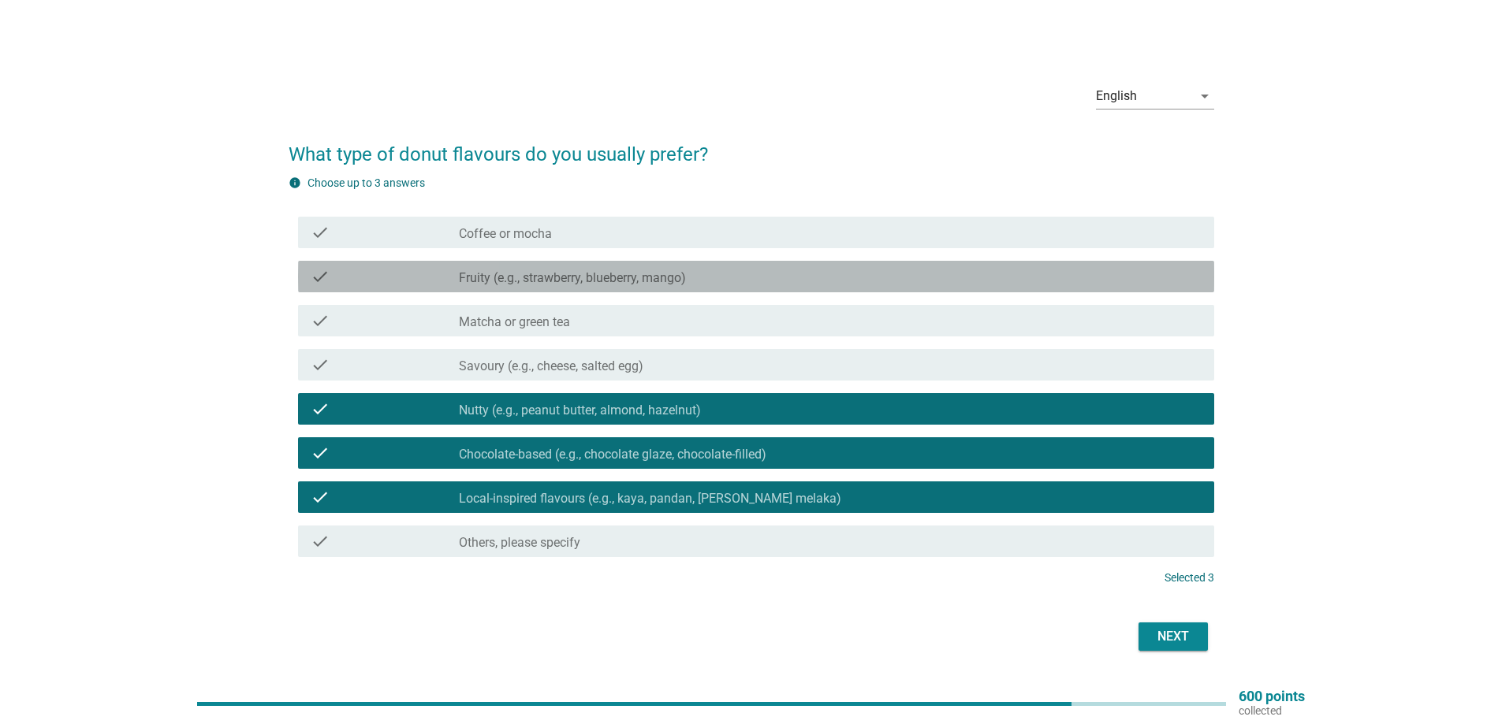
click at [728, 282] on div "check_box_outline_blank Fruity (e.g., strawberry, blueberry, mango)" at bounding box center [830, 276] width 743 height 19
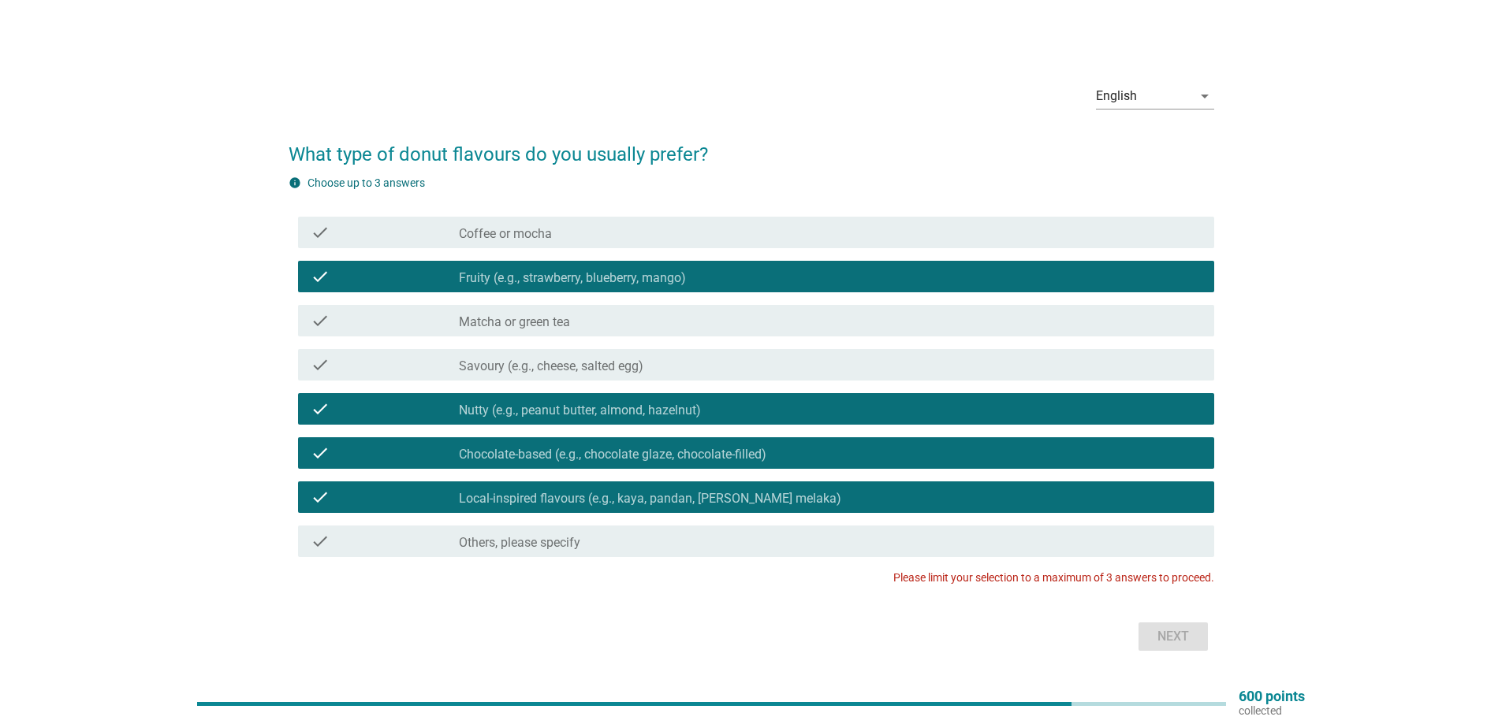
click at [661, 459] on label "Chocolate-based (e.g., chocolate glaze, chocolate-filled)" at bounding box center [612, 455] width 307 height 16
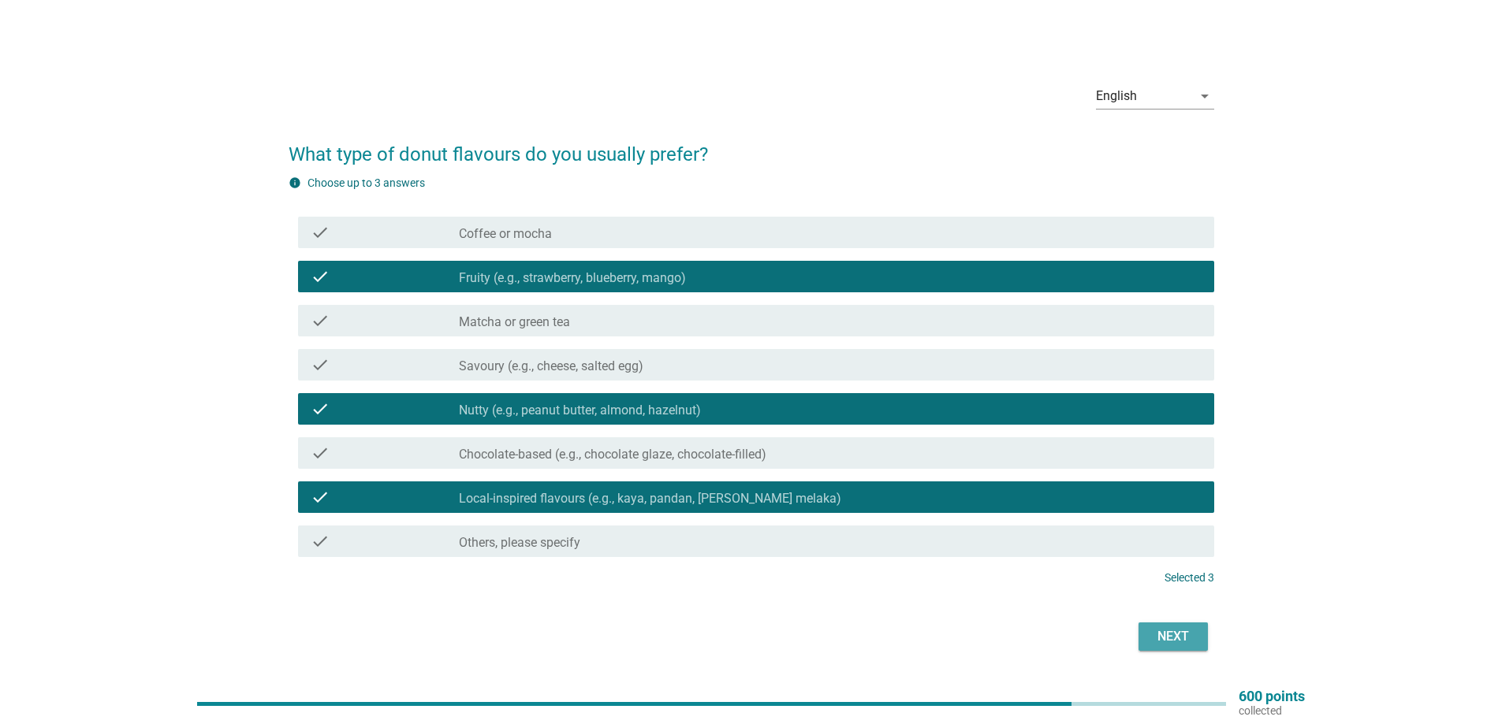
click at [1172, 632] on div "Next" at bounding box center [1173, 636] width 44 height 19
